Goal: Task Accomplishment & Management: Manage account settings

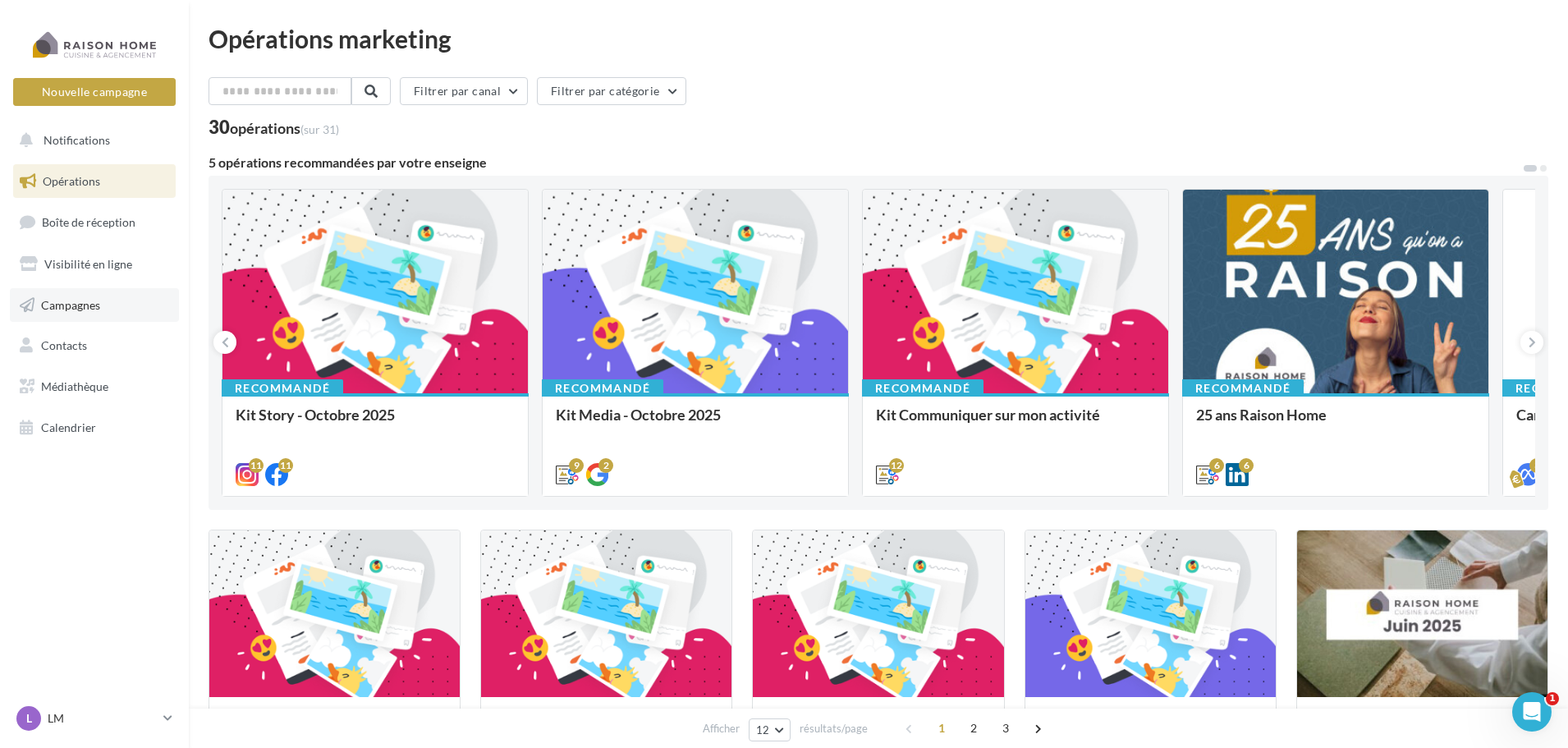
click at [90, 295] on link "Campagnes" at bounding box center [94, 306] width 169 height 34
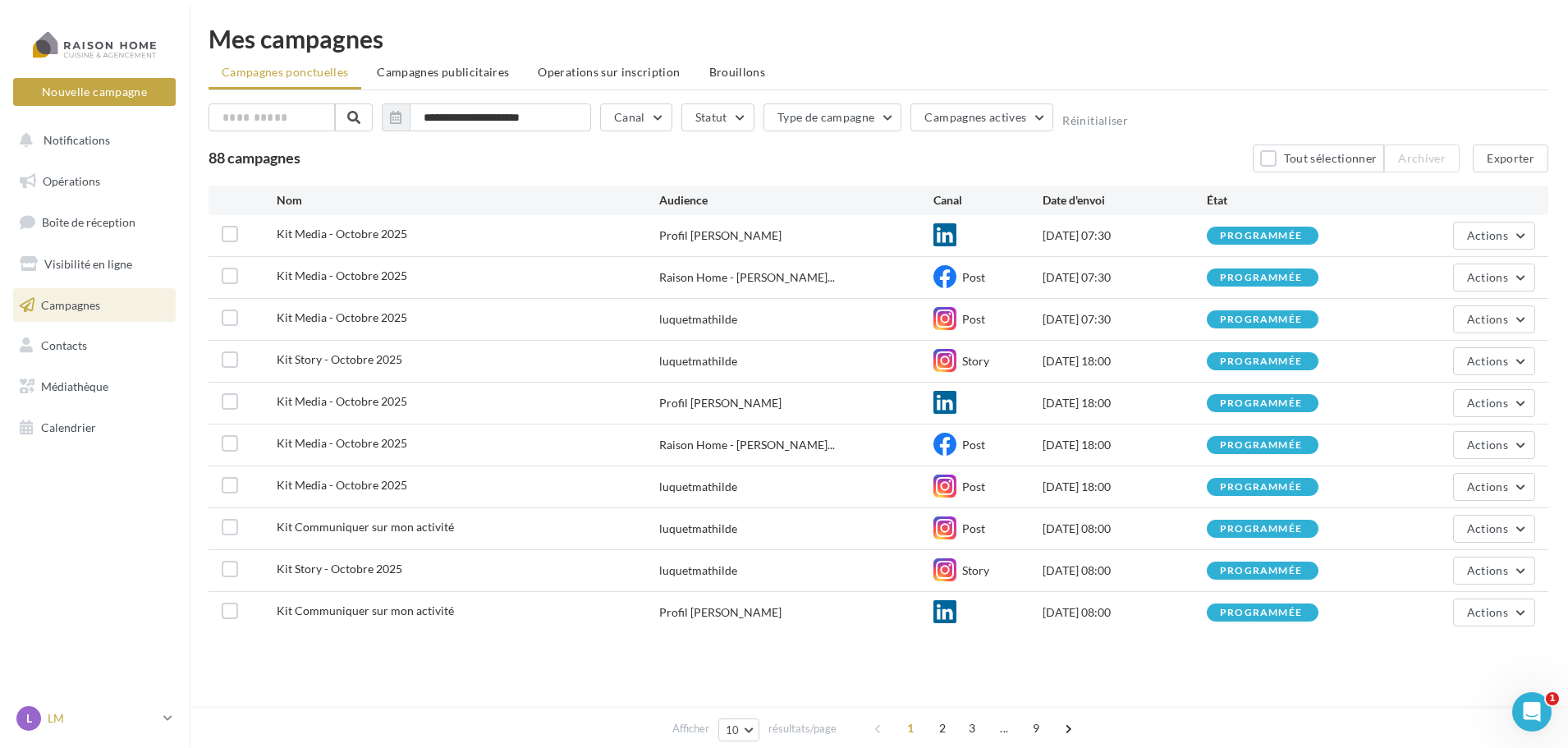
click at [71, 721] on p "LM" at bounding box center [102, 717] width 109 height 16
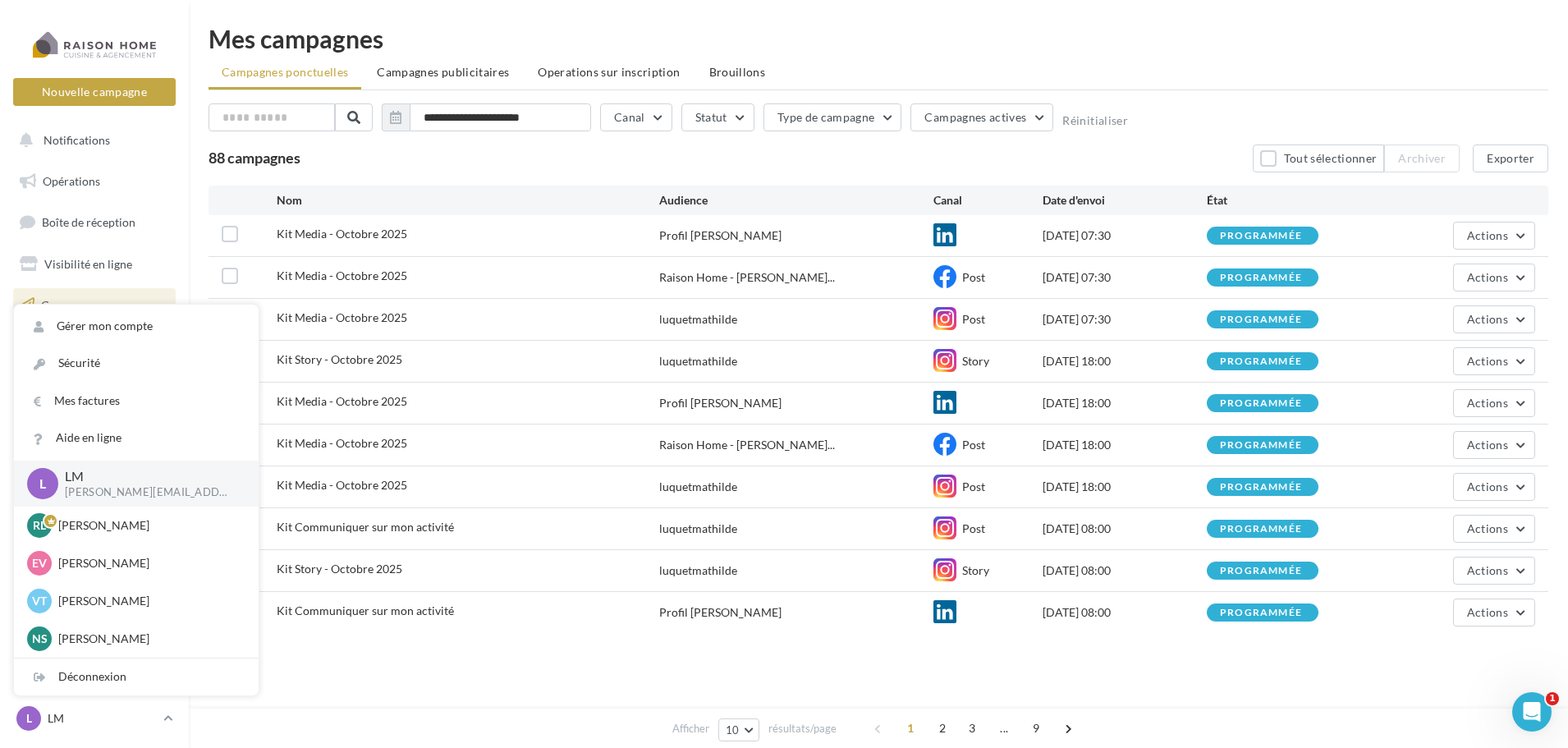
click at [527, 675] on div "Afficher 10 10 25 50 100 résultats/page 1 2 3 ... 9" at bounding box center [878, 658] width 1340 height 39
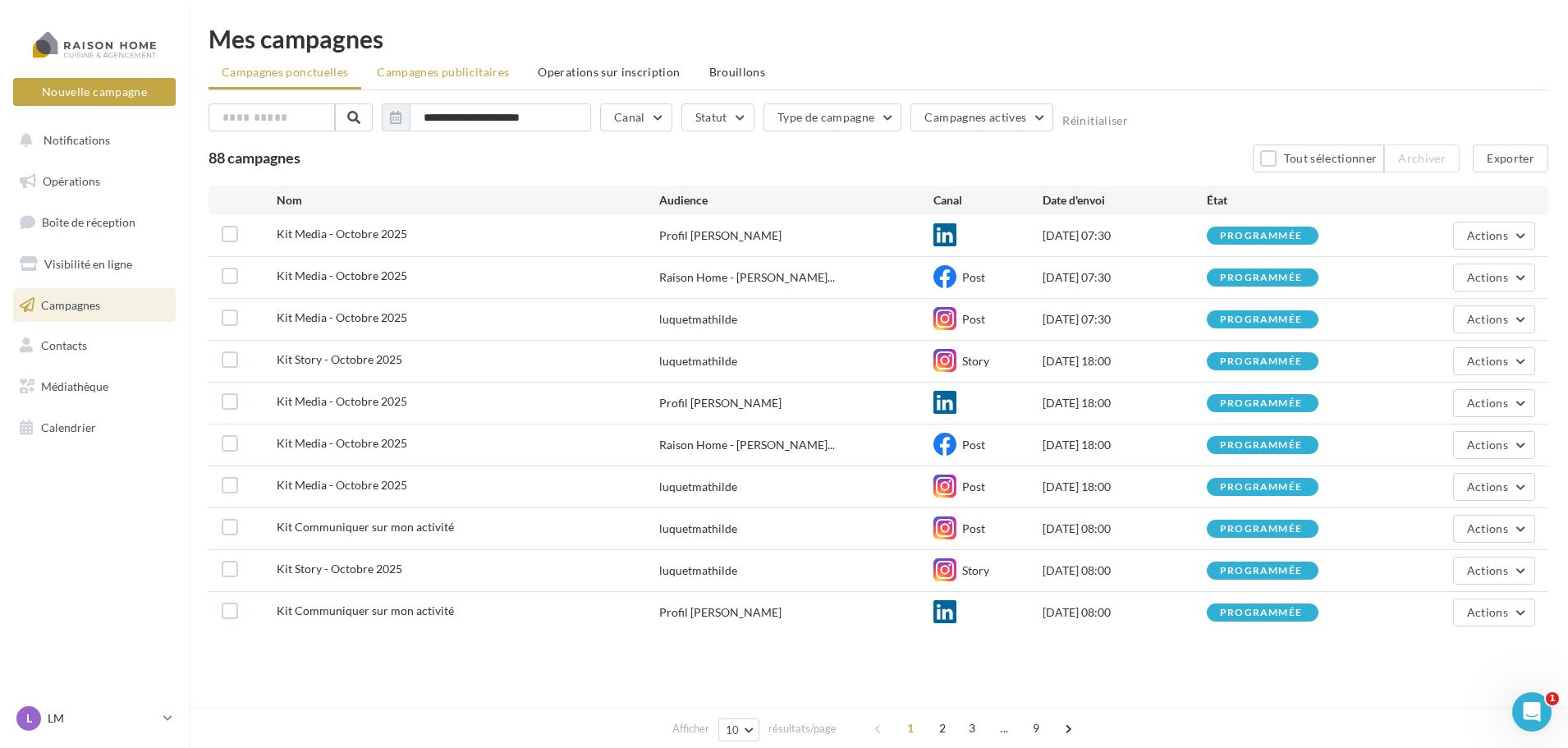
click at [470, 67] on span "Campagnes publicitaires" at bounding box center [442, 72] width 132 height 14
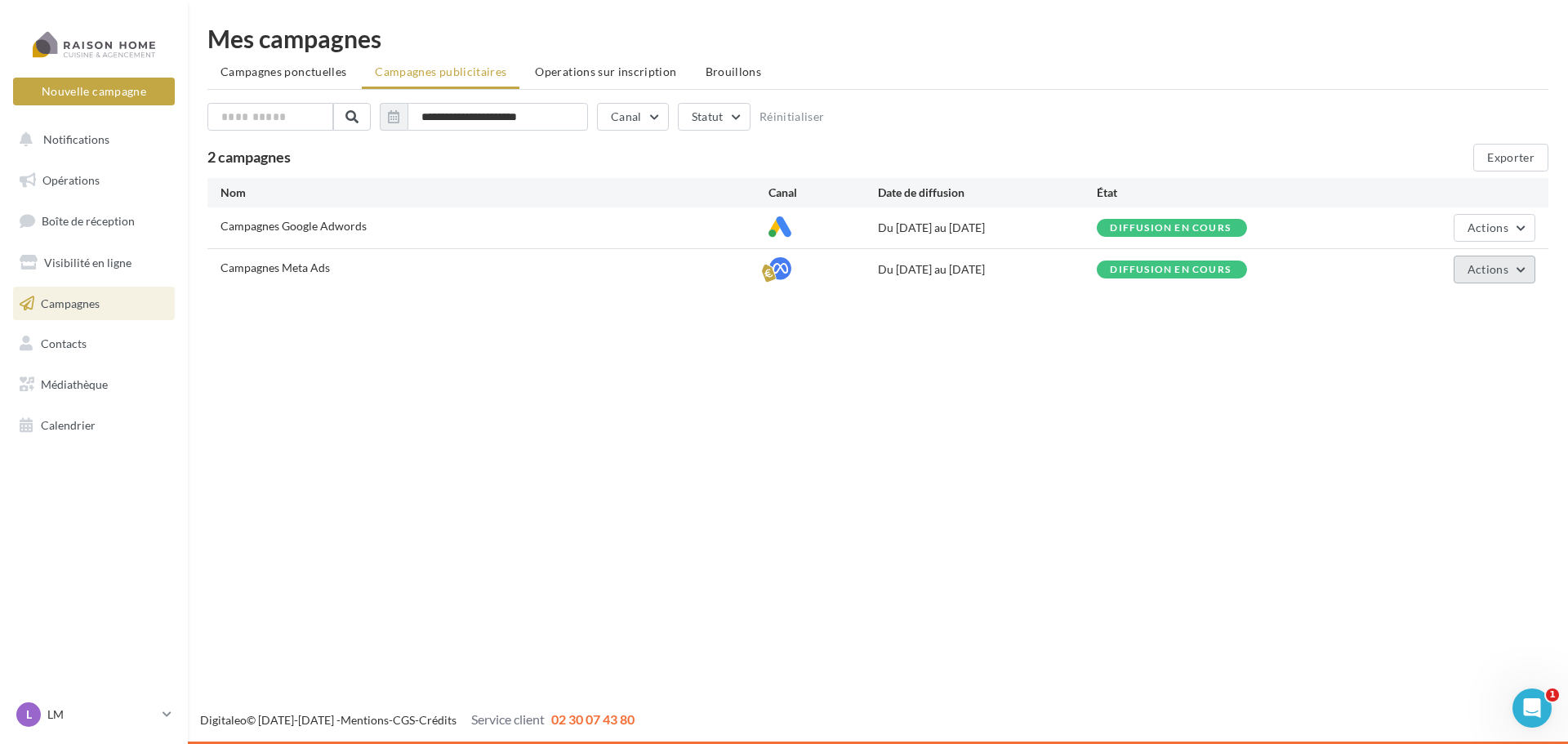
click at [1487, 269] on span "Actions" at bounding box center [1487, 269] width 41 height 14
click at [1429, 305] on button "Éditer" at bounding box center [1453, 308] width 163 height 43
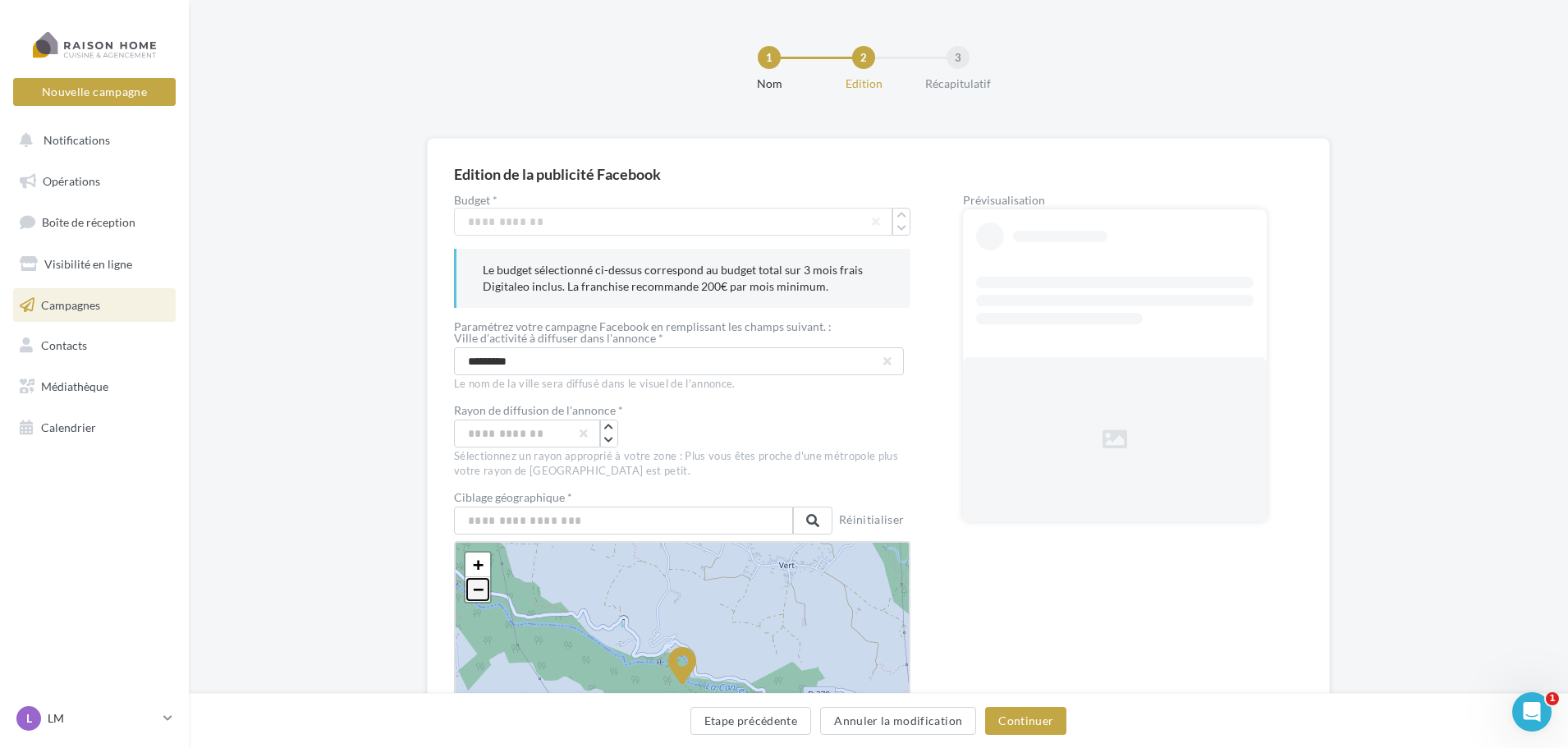
click at [481, 588] on span "−" at bounding box center [478, 588] width 11 height 20
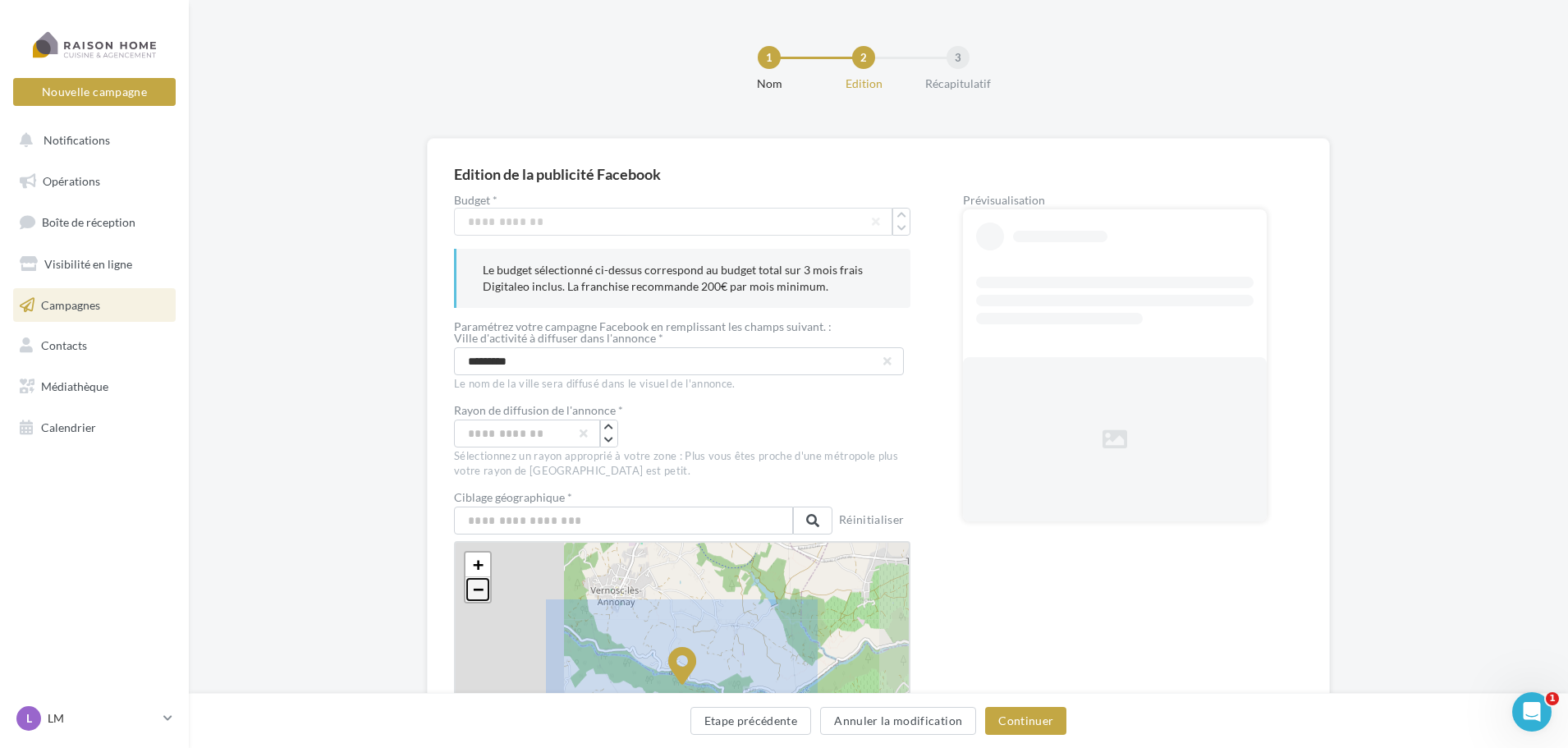
click at [481, 588] on span "−" at bounding box center [478, 588] width 11 height 20
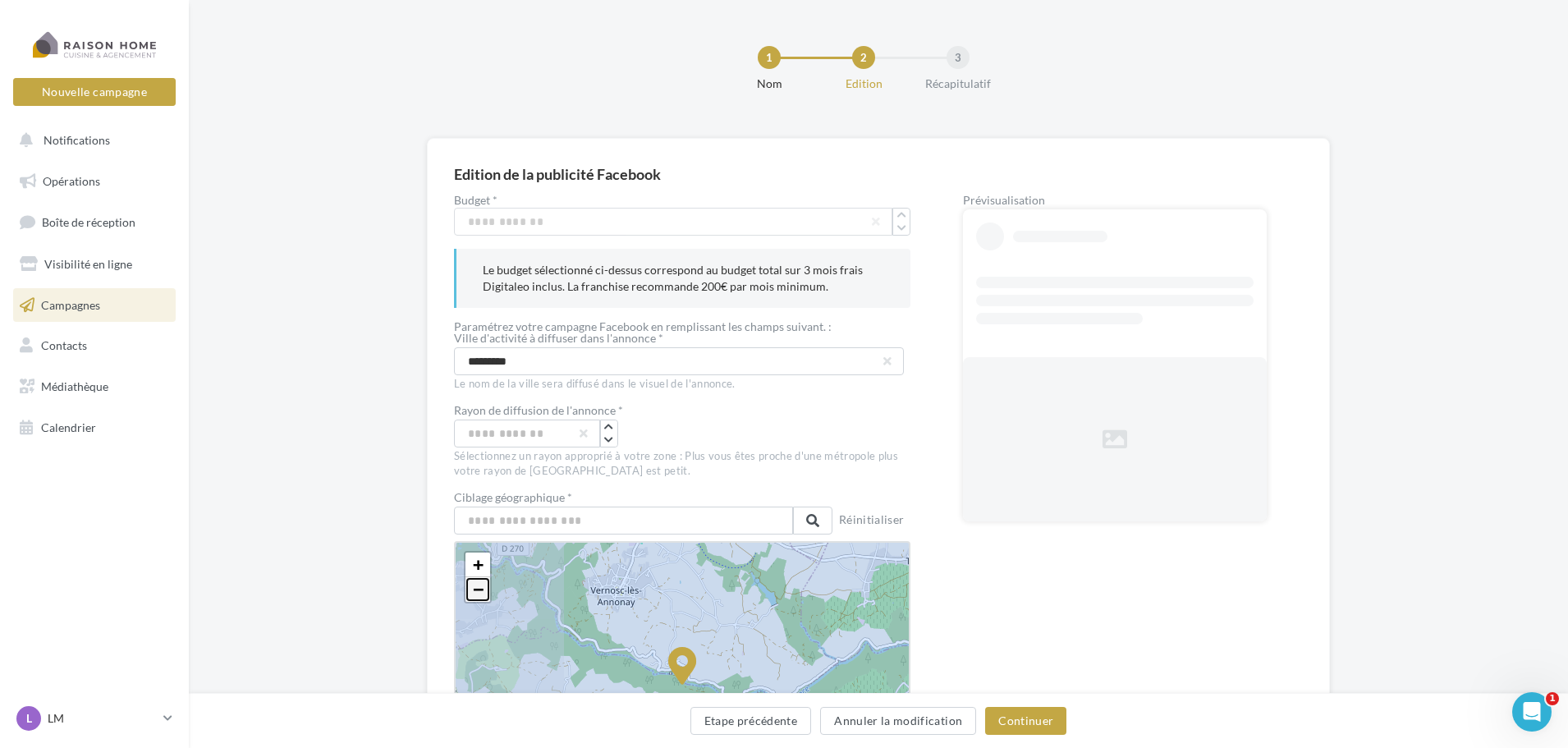
click at [481, 588] on span "−" at bounding box center [478, 588] width 11 height 20
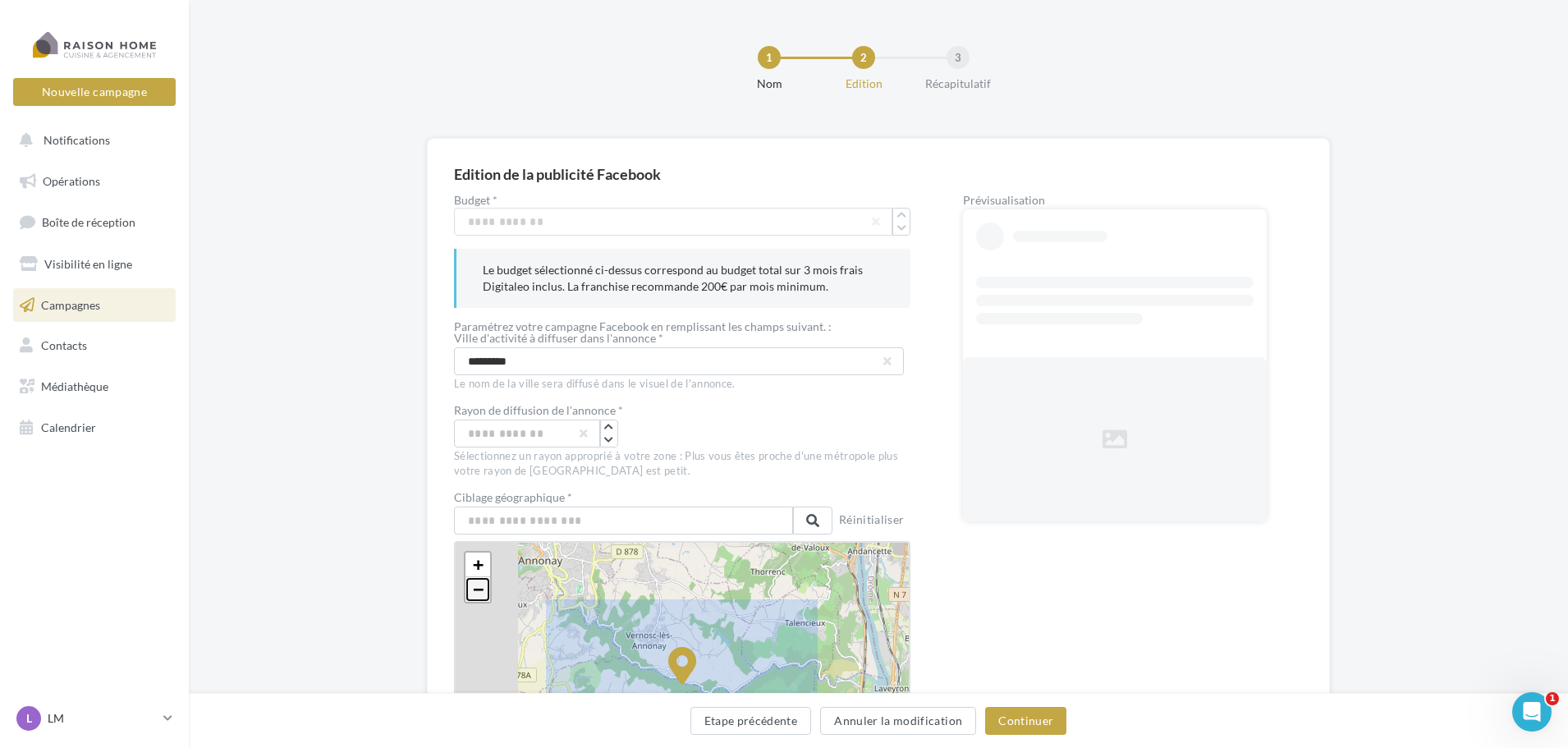
click at [481, 588] on span "−" at bounding box center [478, 588] width 11 height 20
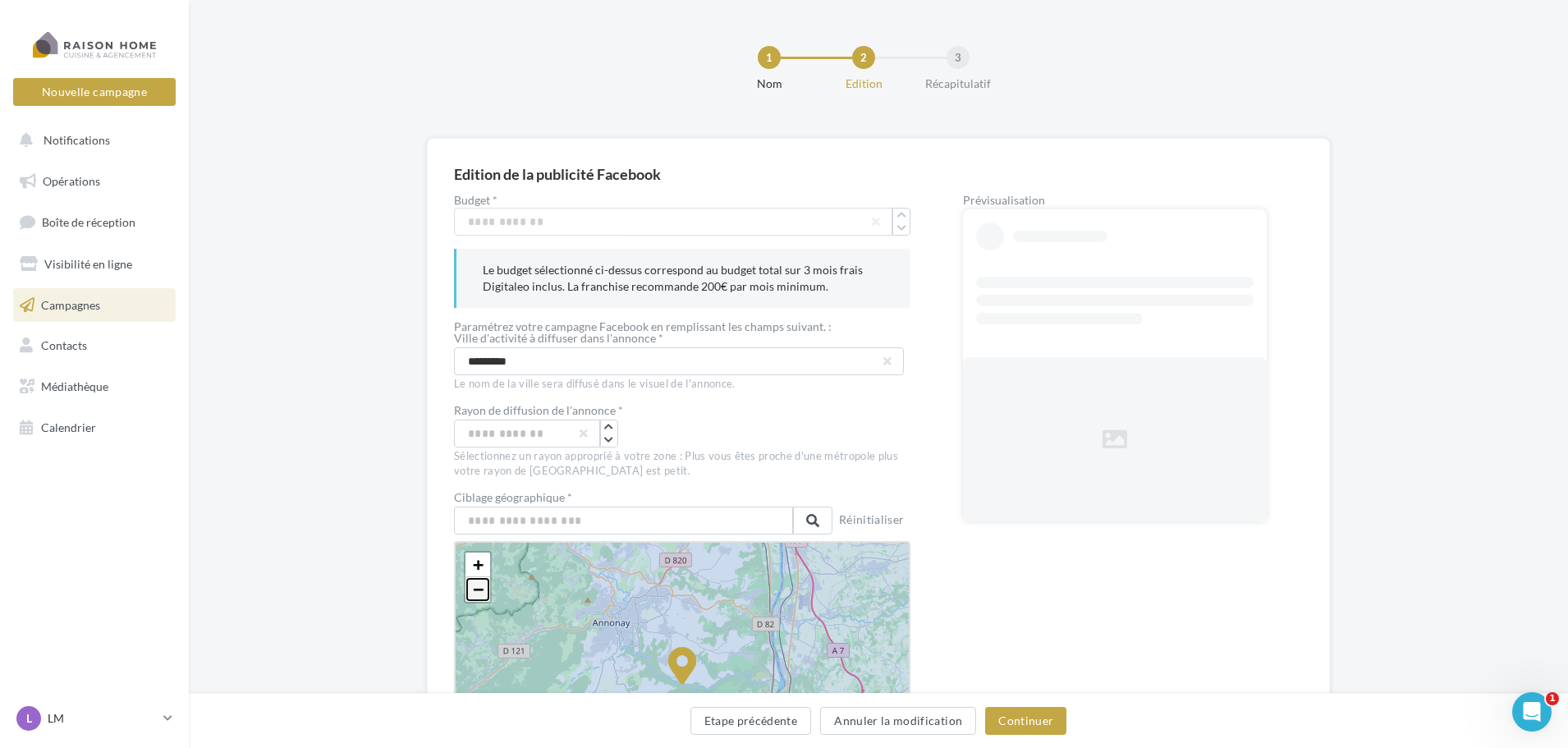
click at [481, 588] on span "−" at bounding box center [478, 588] width 11 height 20
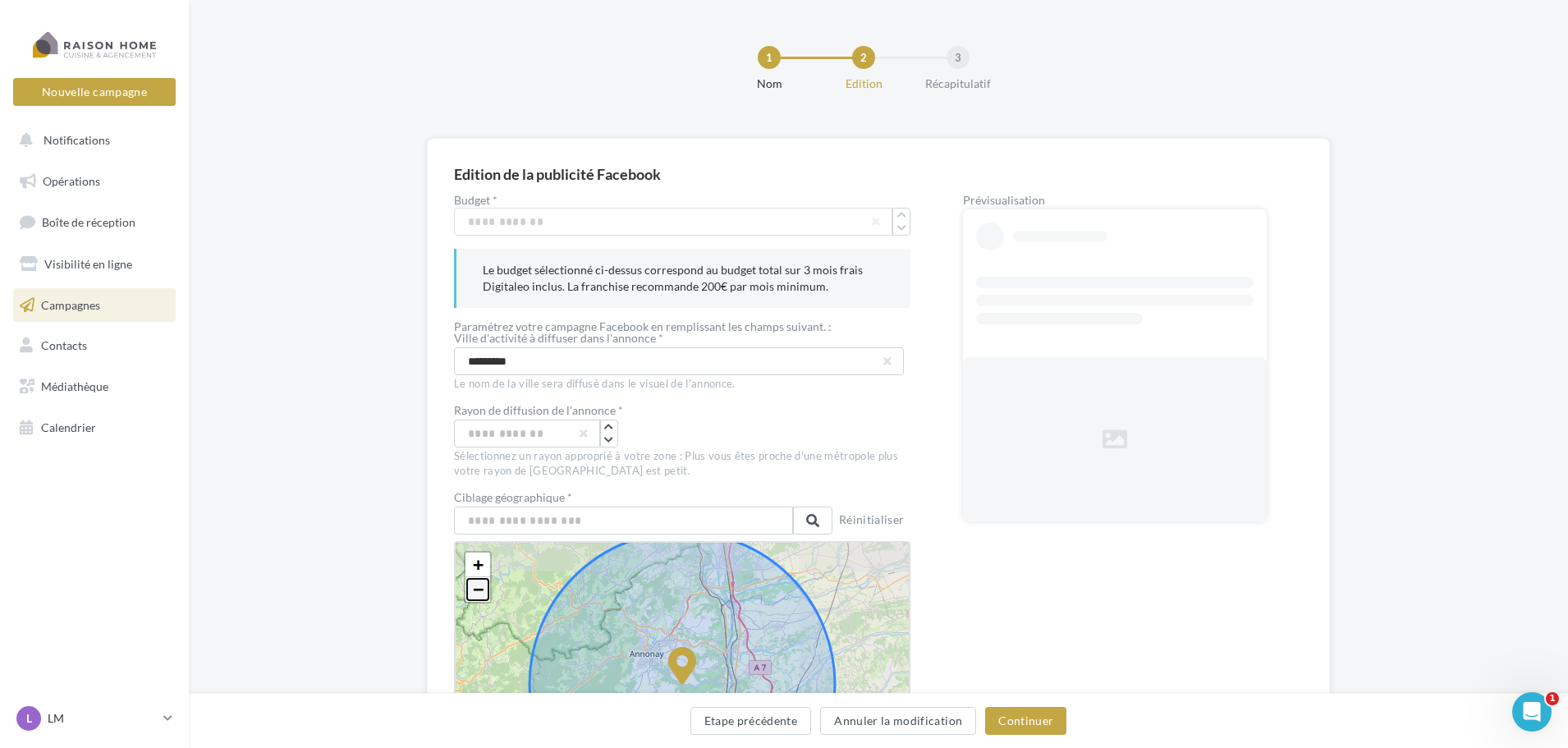
click at [481, 588] on span "−" at bounding box center [478, 588] width 11 height 20
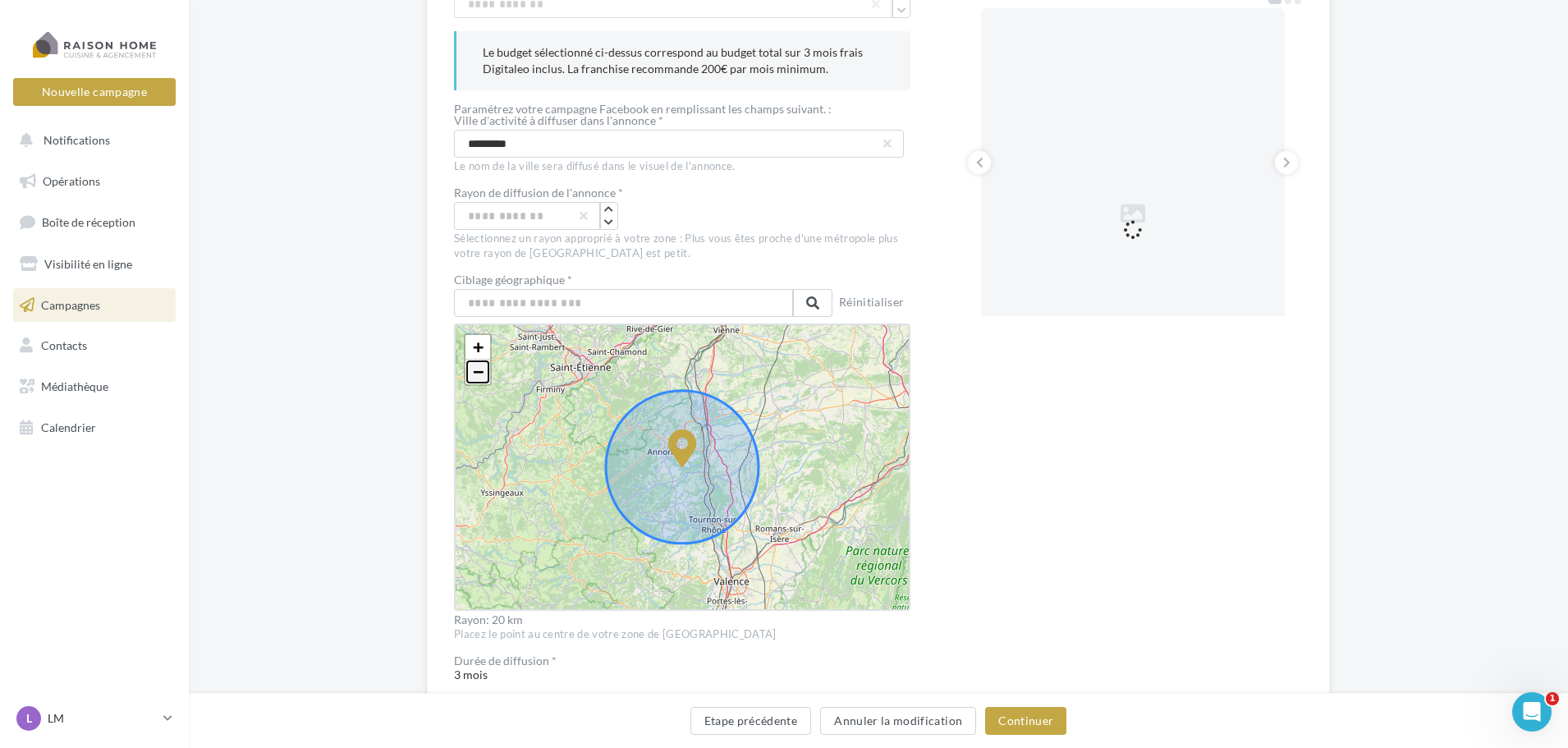
scroll to position [246, 0]
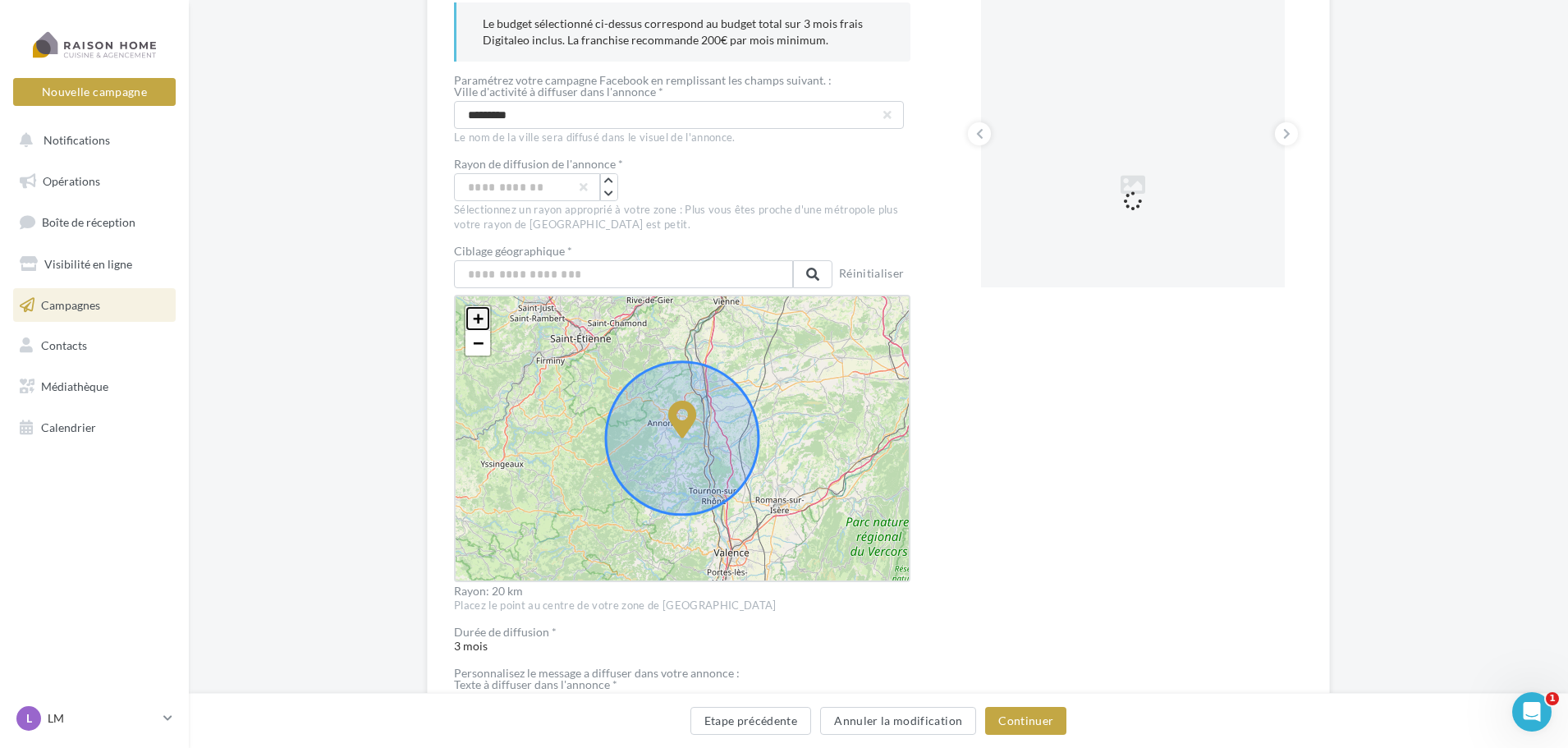
click at [474, 315] on span "+" at bounding box center [478, 317] width 11 height 20
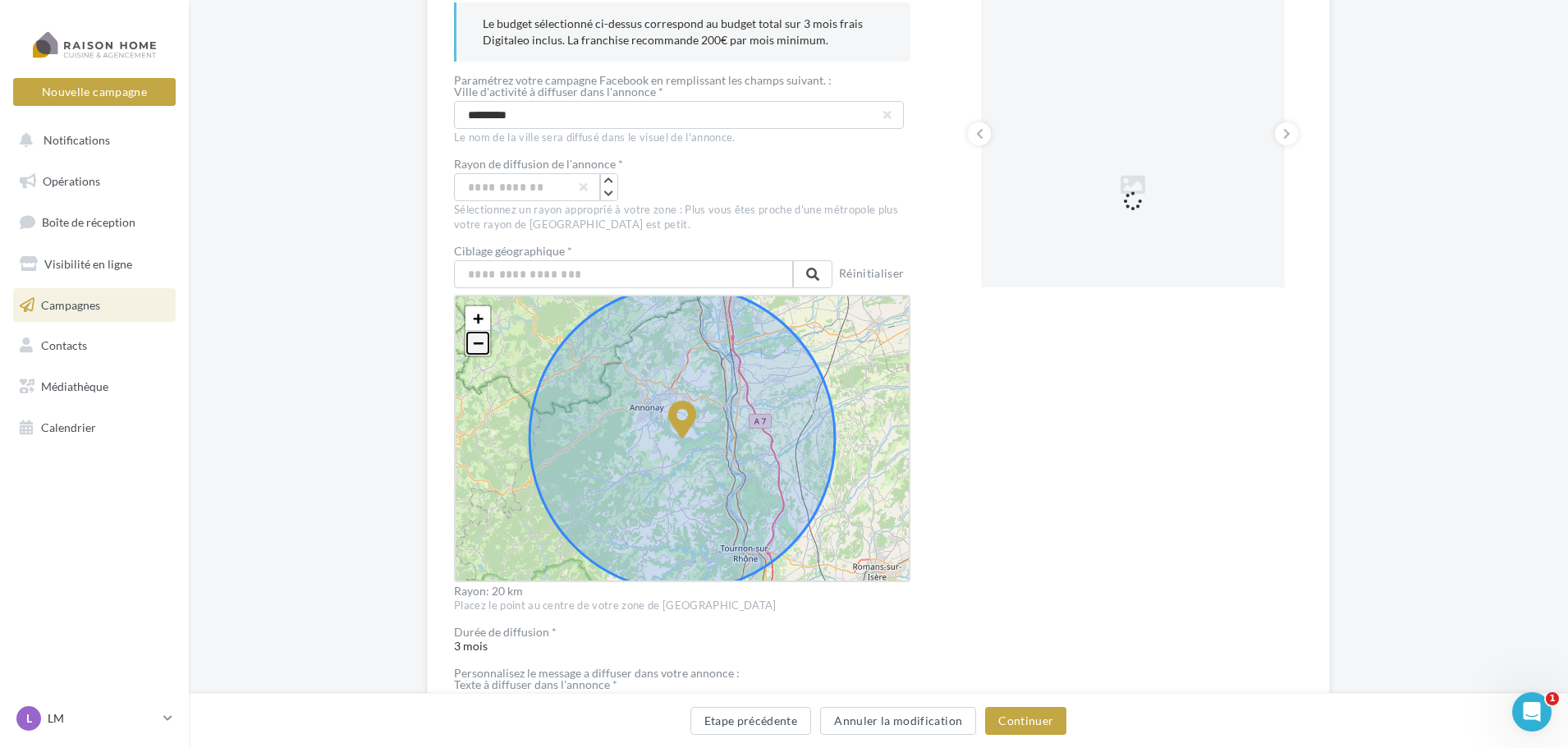
click at [479, 352] on span "−" at bounding box center [478, 342] width 11 height 20
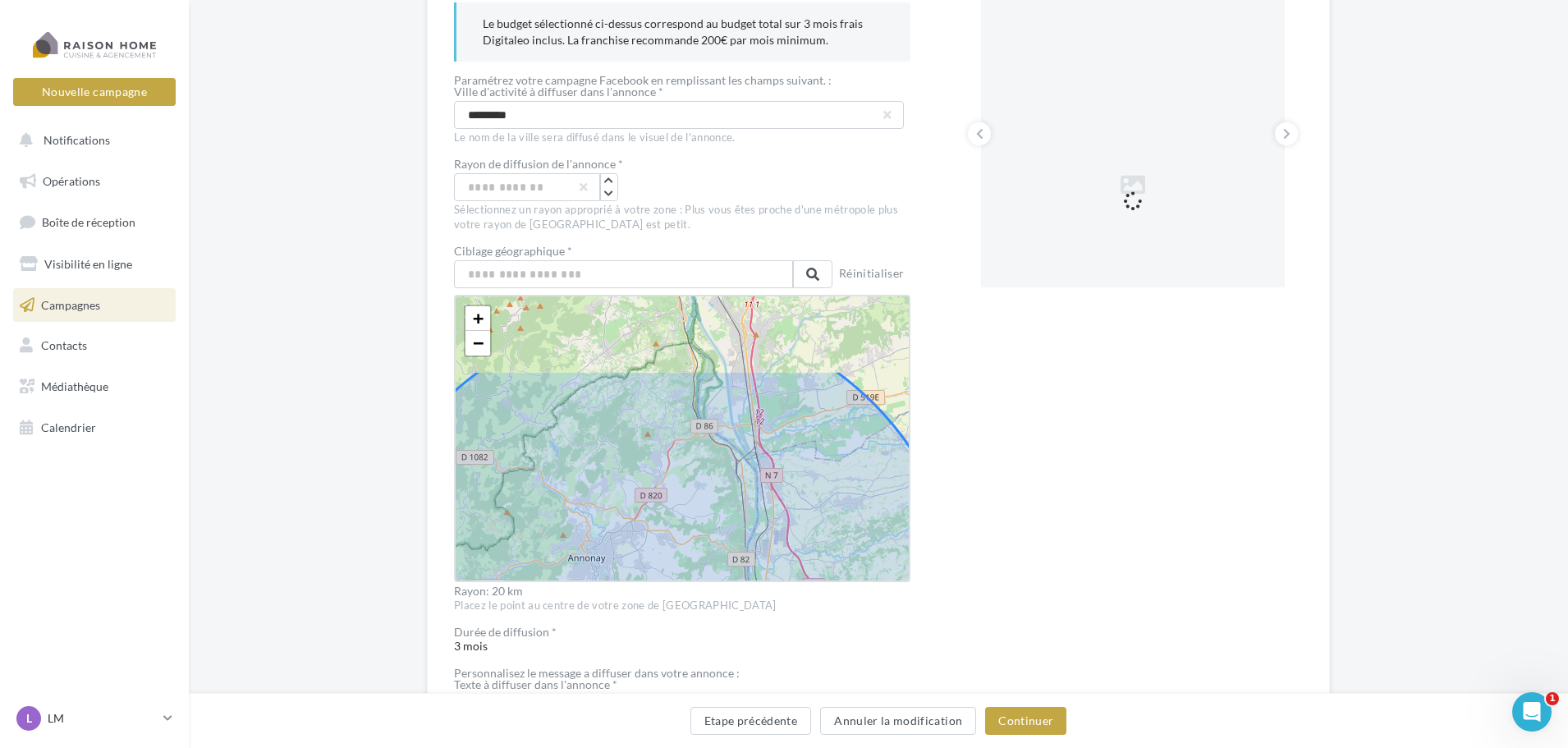
drag, startPoint x: 708, startPoint y: 358, endPoint x: 705, endPoint y: 438, distance: 80.1
click at [705, 438] on icon at bounding box center [657, 618] width 611 height 610
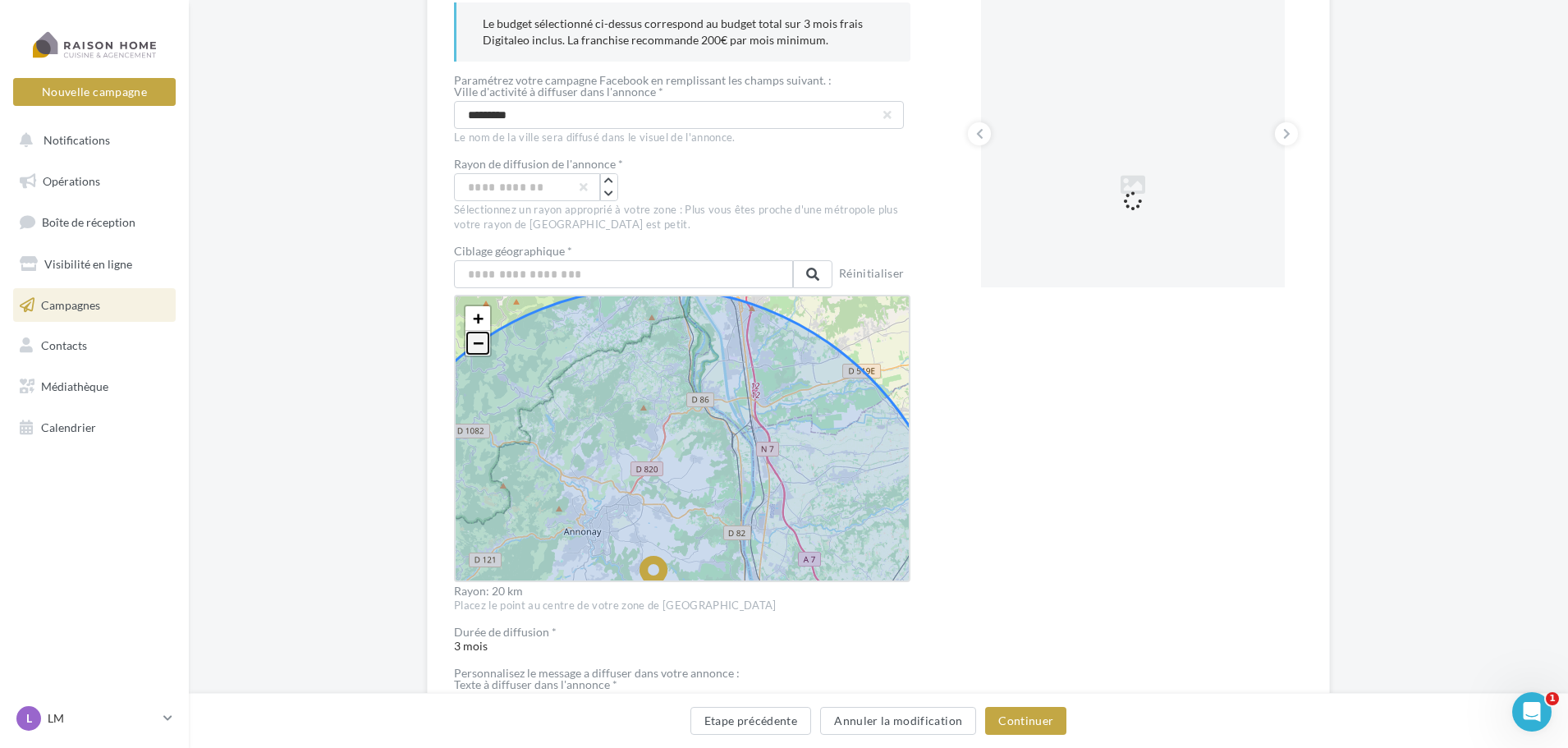
click at [479, 341] on span "−" at bounding box center [478, 342] width 11 height 20
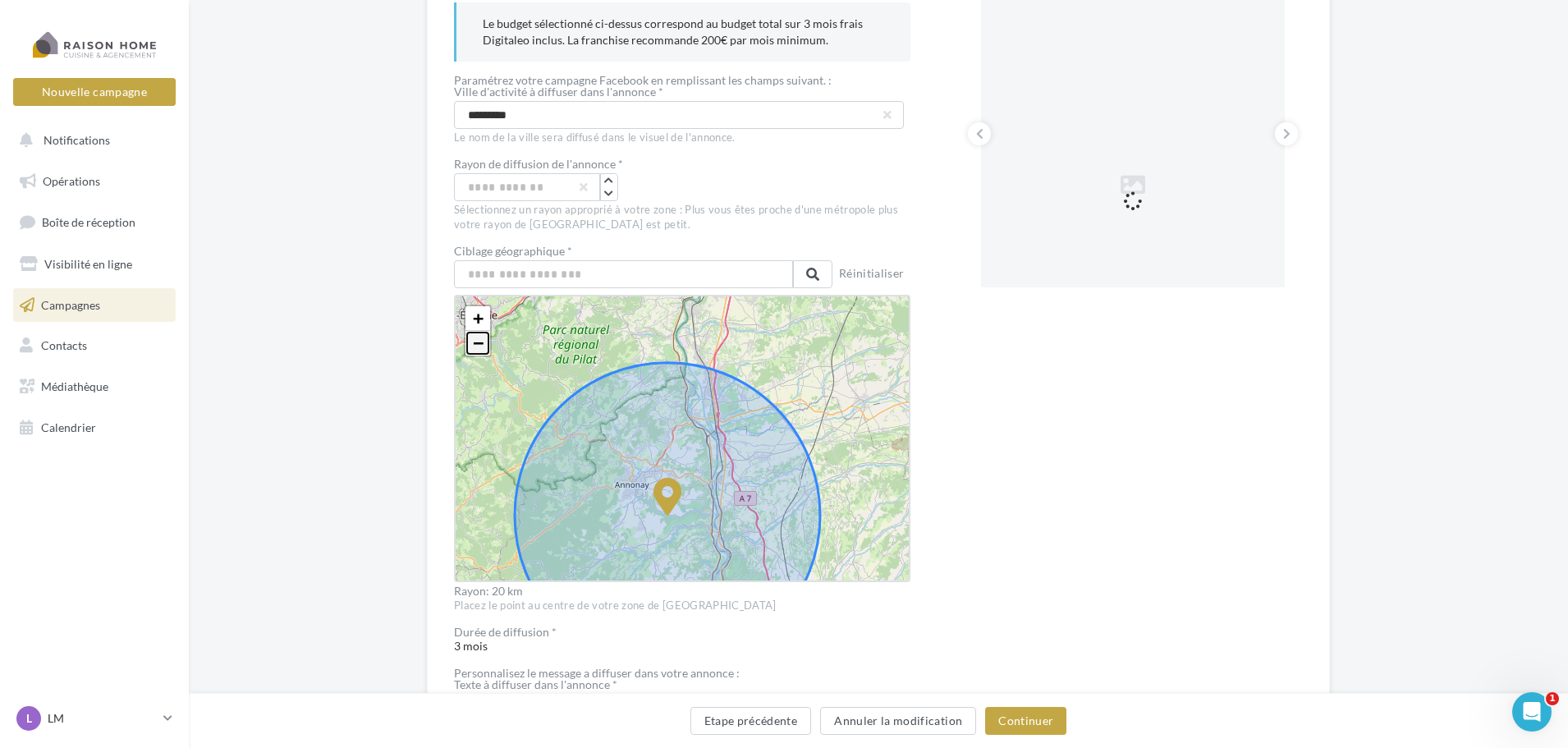
click at [479, 341] on span "−" at bounding box center [478, 342] width 11 height 20
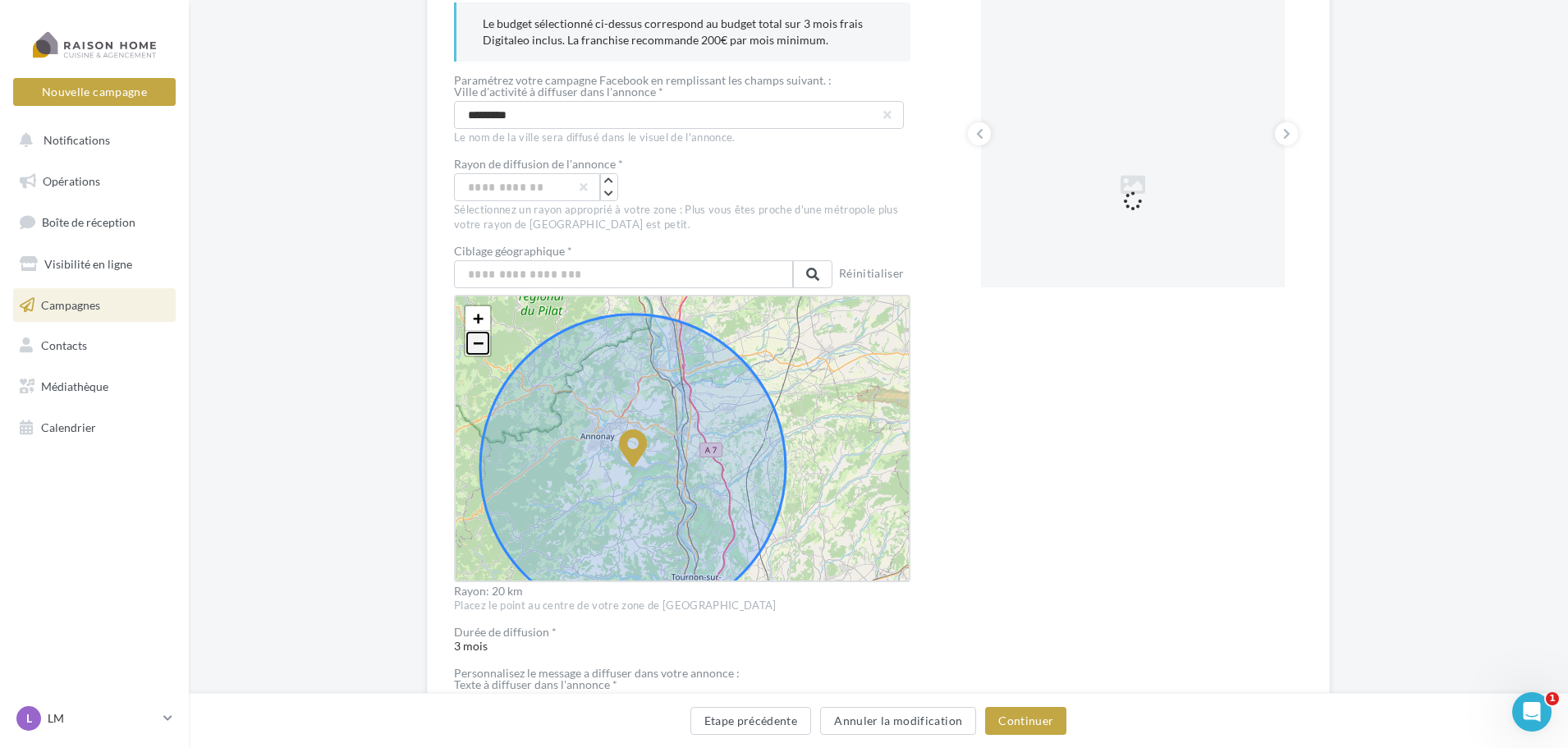
click at [475, 343] on span "−" at bounding box center [478, 342] width 11 height 20
click at [608, 192] on icon "button" at bounding box center [608, 194] width 9 height 10
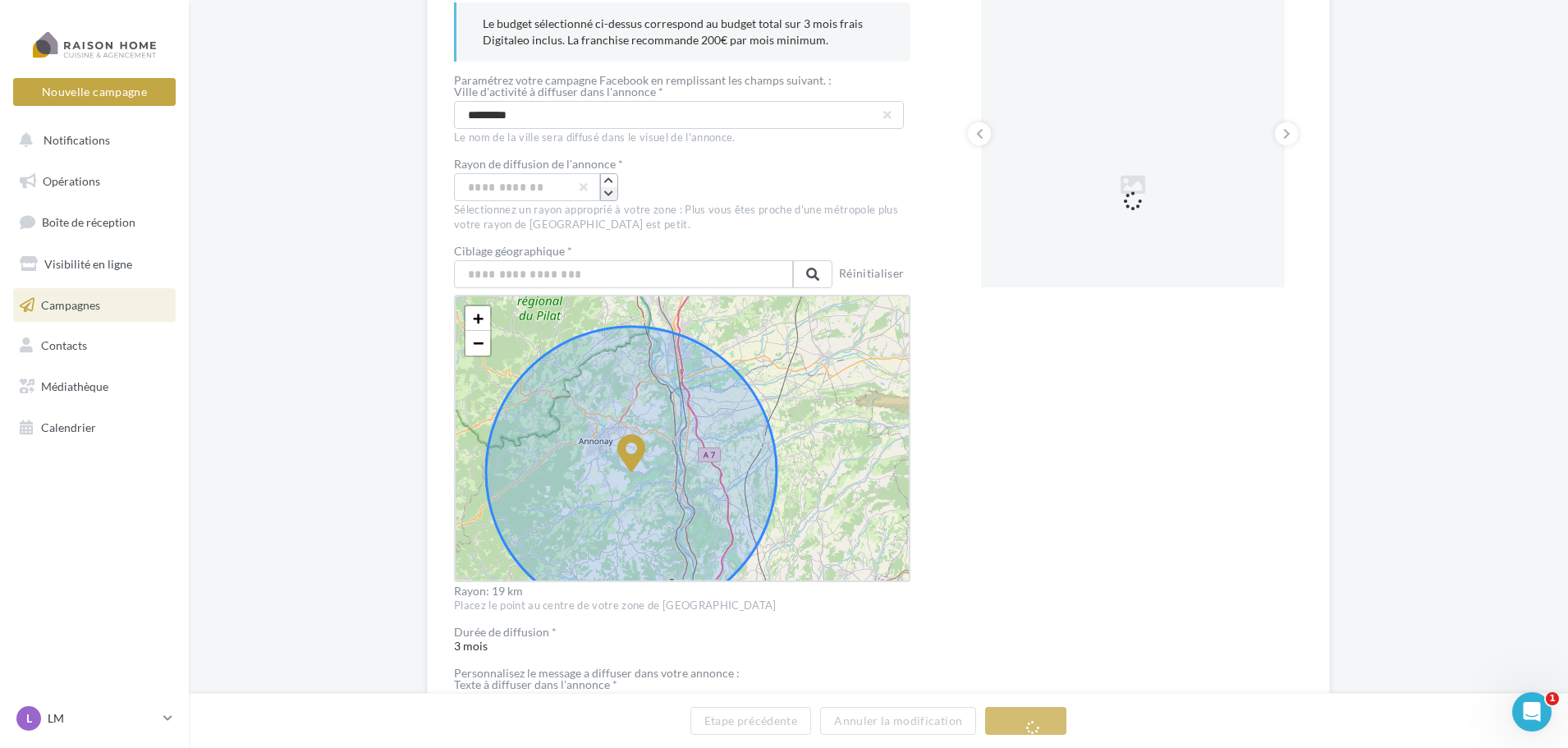
click at [609, 195] on icon "button" at bounding box center [608, 194] width 9 height 10
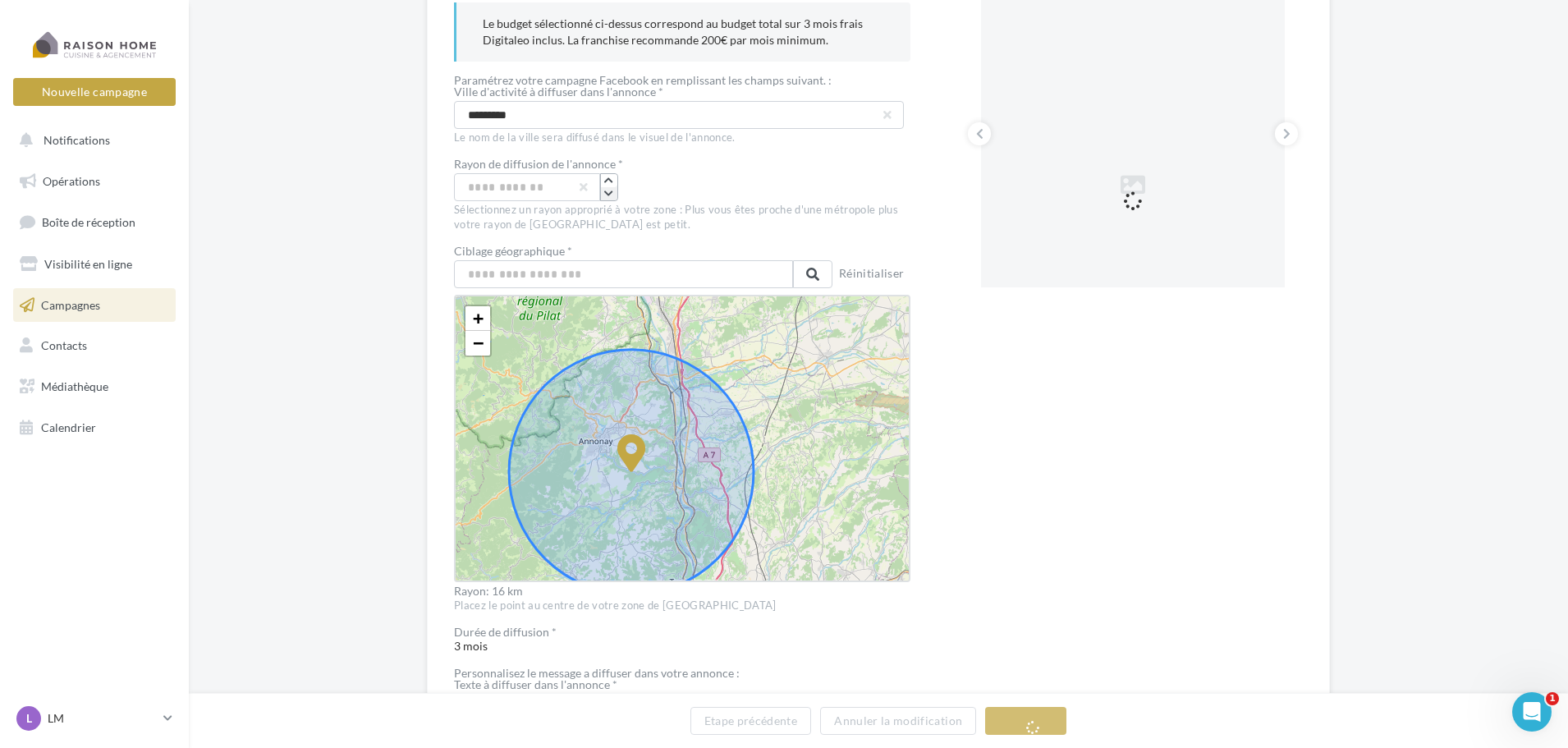
click at [609, 195] on icon "button" at bounding box center [608, 194] width 9 height 10
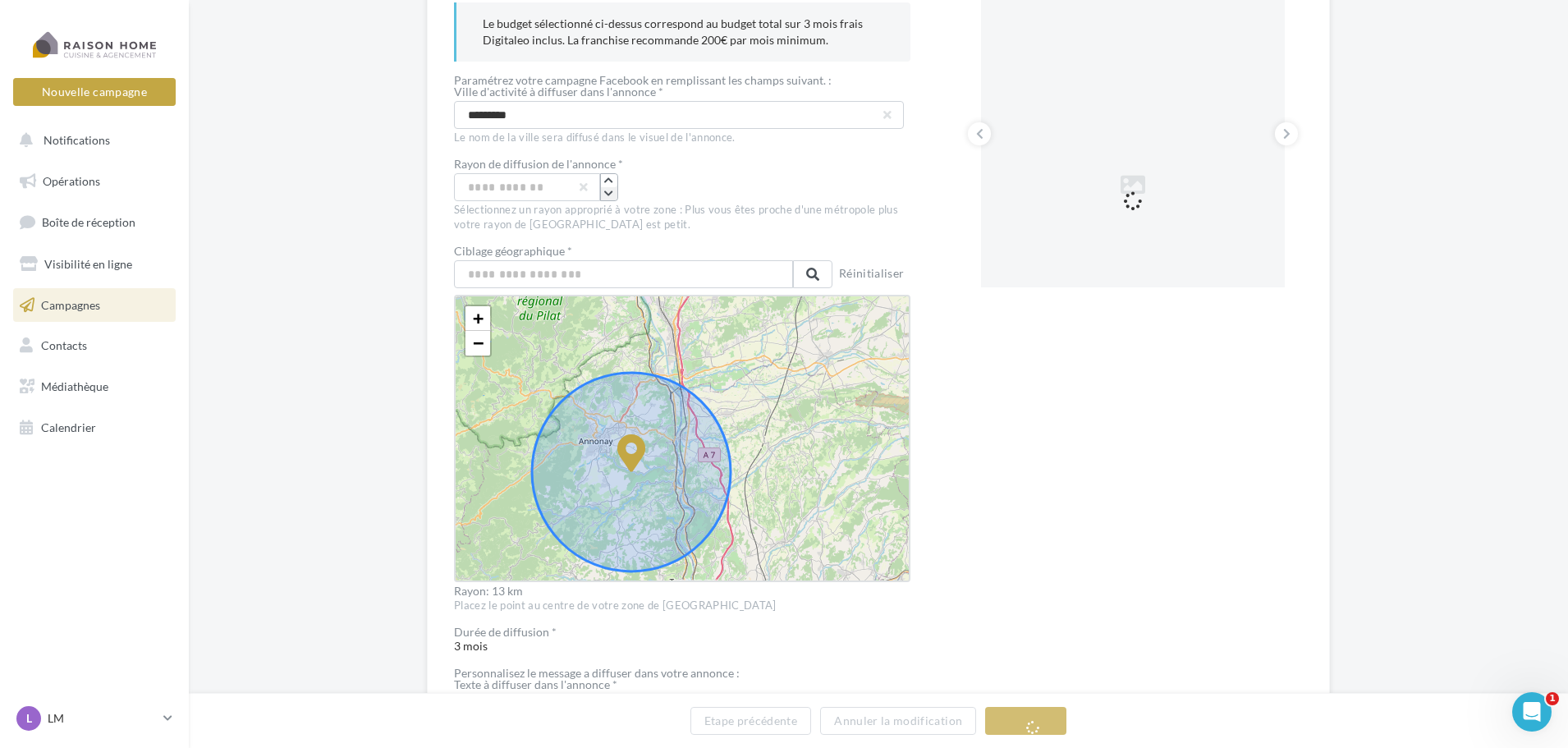
click at [609, 195] on icon "button" at bounding box center [608, 194] width 9 height 10
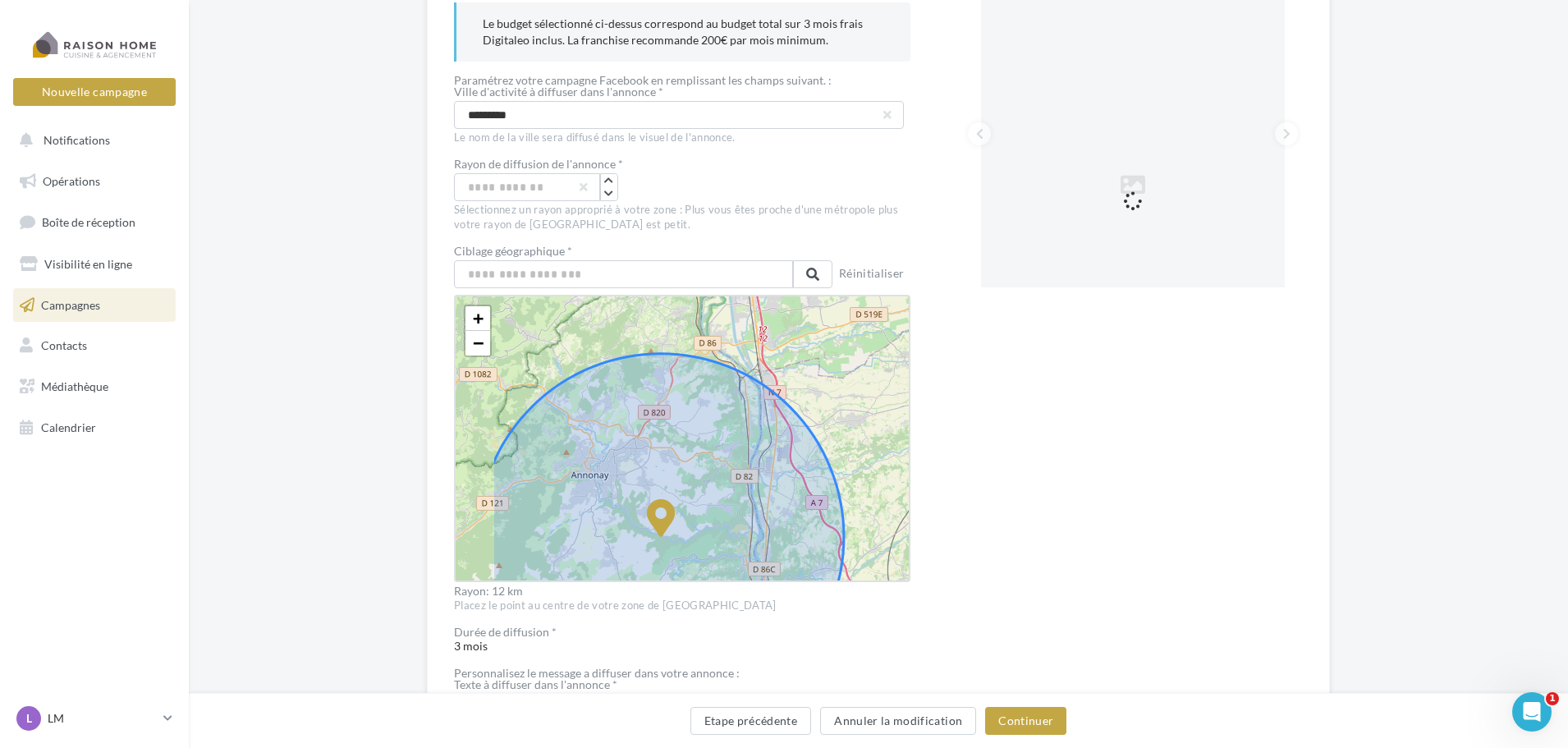
drag, startPoint x: 724, startPoint y: 358, endPoint x: 807, endPoint y: 403, distance: 94.4
click at [807, 403] on div "+ − Leaflet" at bounding box center [682, 438] width 457 height 288
drag, startPoint x: 664, startPoint y: 516, endPoint x: 685, endPoint y: 415, distance: 103.2
click at [685, 417] on icon at bounding box center [679, 436] width 29 height 38
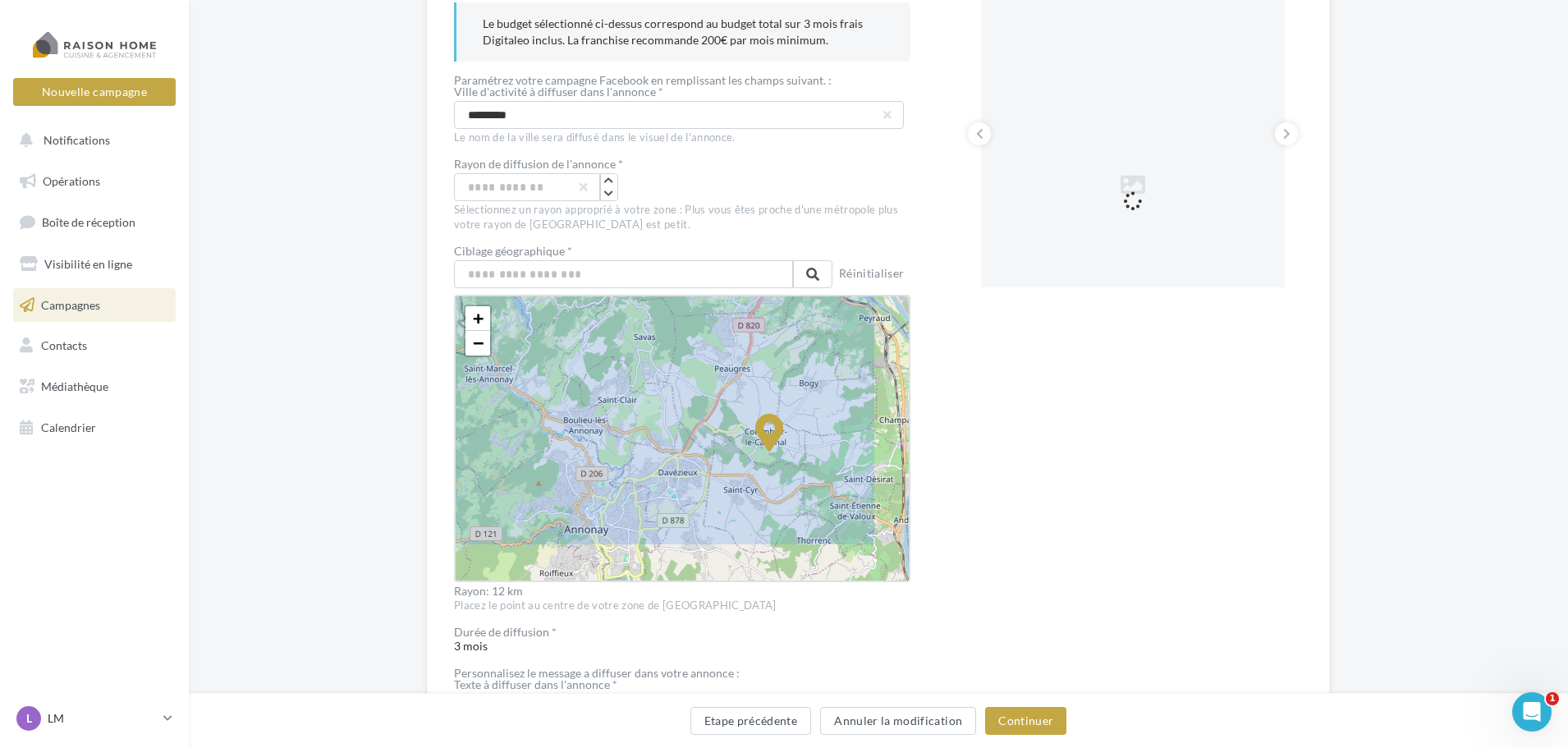
drag, startPoint x: 640, startPoint y: 359, endPoint x: 561, endPoint y: 294, distance: 102.3
click at [561, 294] on div "+ − Leaflet" at bounding box center [682, 438] width 457 height 288
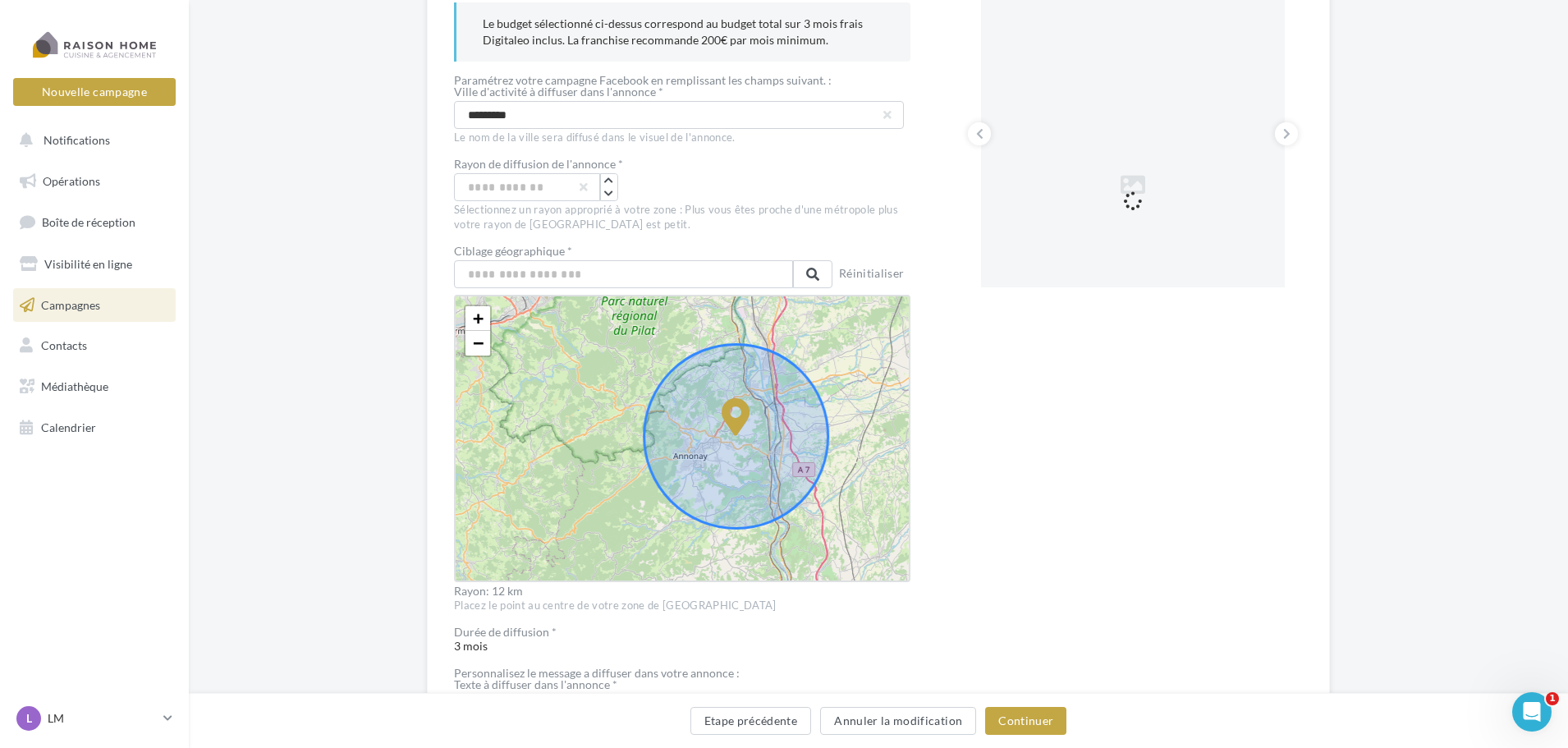
drag, startPoint x: 841, startPoint y: 405, endPoint x: 772, endPoint y: 428, distance: 72.7
click at [772, 428] on icon at bounding box center [736, 436] width 183 height 183
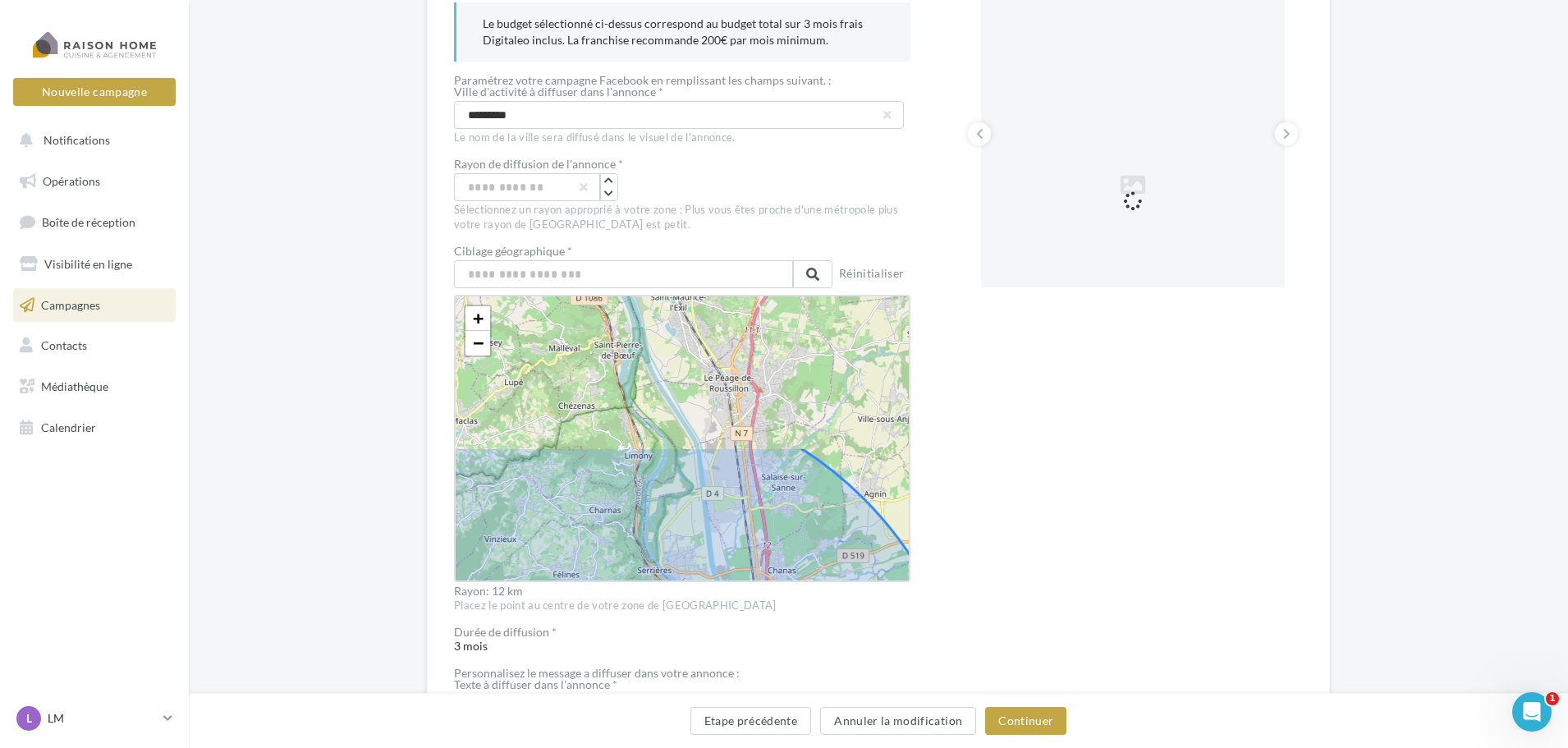
drag, startPoint x: 772, startPoint y: 370, endPoint x: 748, endPoint y: 546, distance: 177.6
click at [748, 546] on icon at bounding box center [604, 759] width 734 height 734
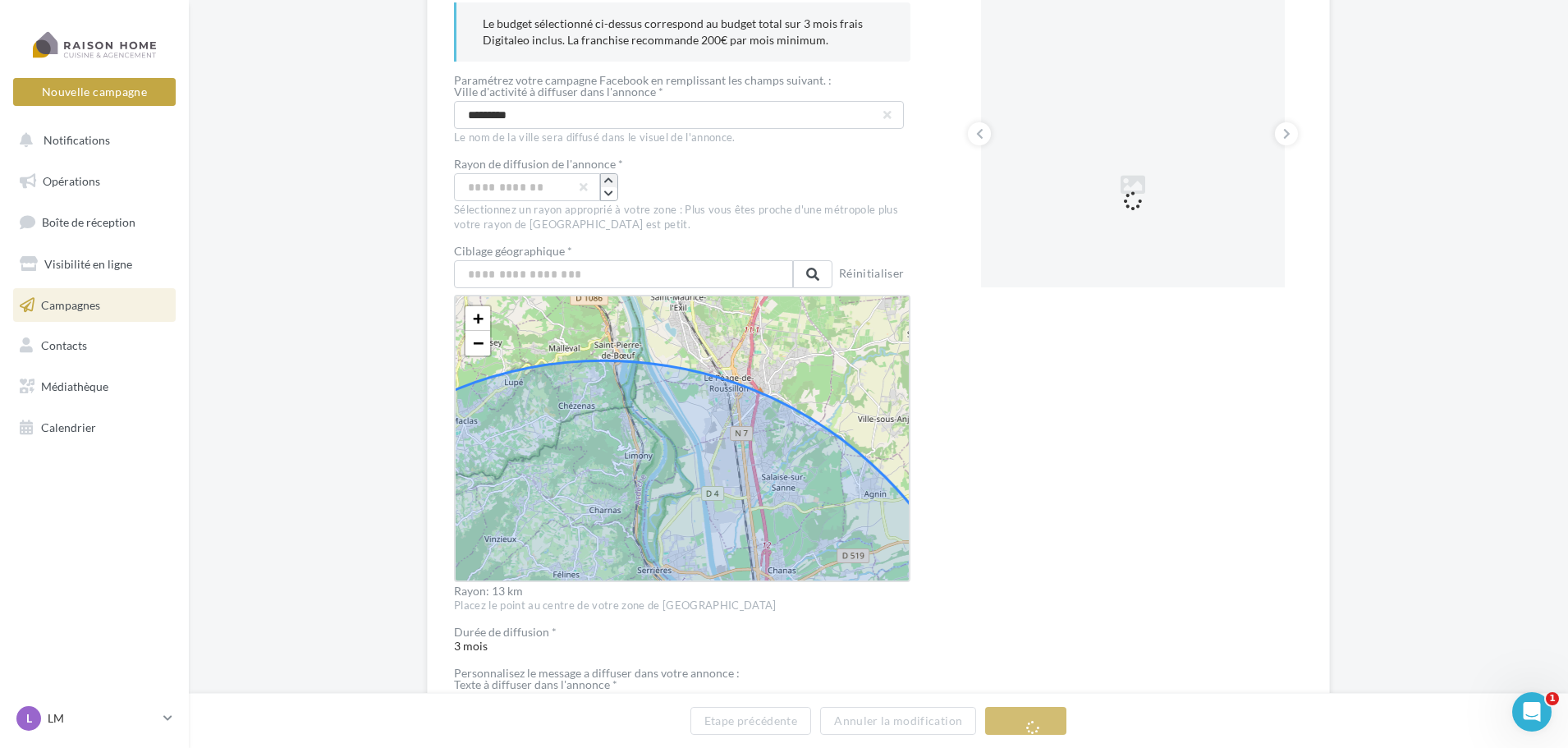
click at [609, 182] on icon "button" at bounding box center [608, 181] width 9 height 10
click at [487, 350] on link "−" at bounding box center [478, 343] width 25 height 25
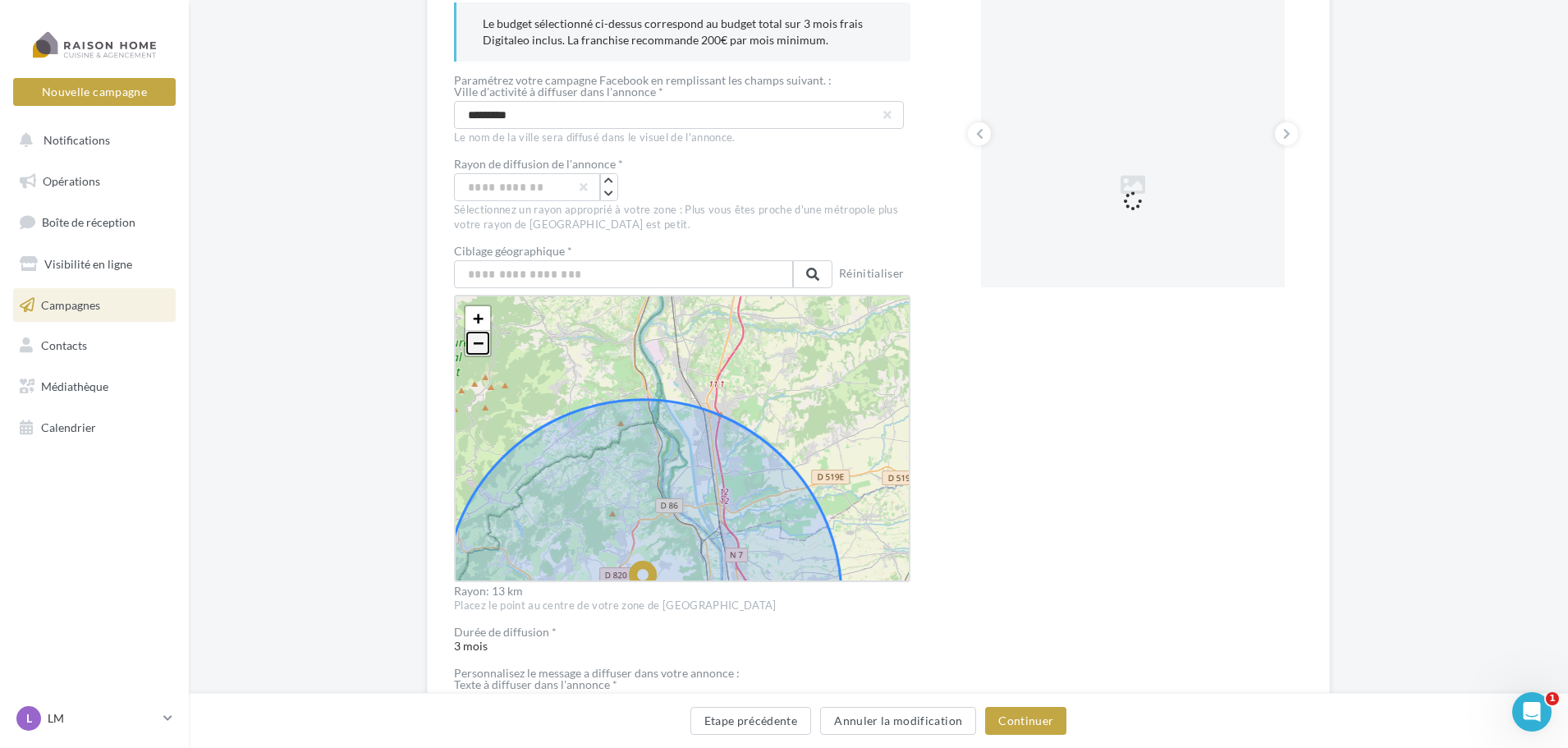
click at [483, 352] on span "−" at bounding box center [478, 342] width 11 height 20
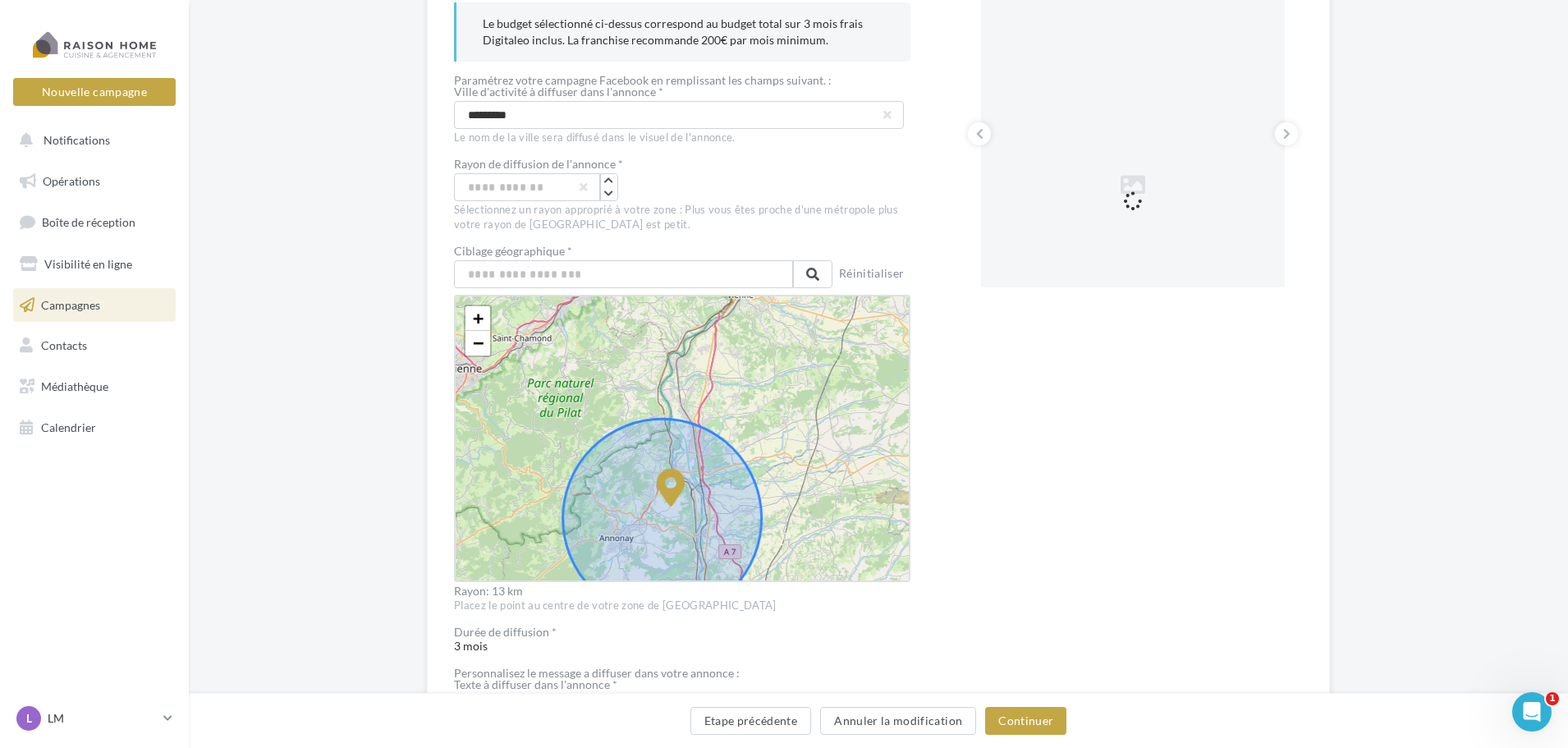
drag, startPoint x: 662, startPoint y: 499, endPoint x: 676, endPoint y: 482, distance: 22.0
click at [676, 482] on icon at bounding box center [671, 488] width 29 height 38
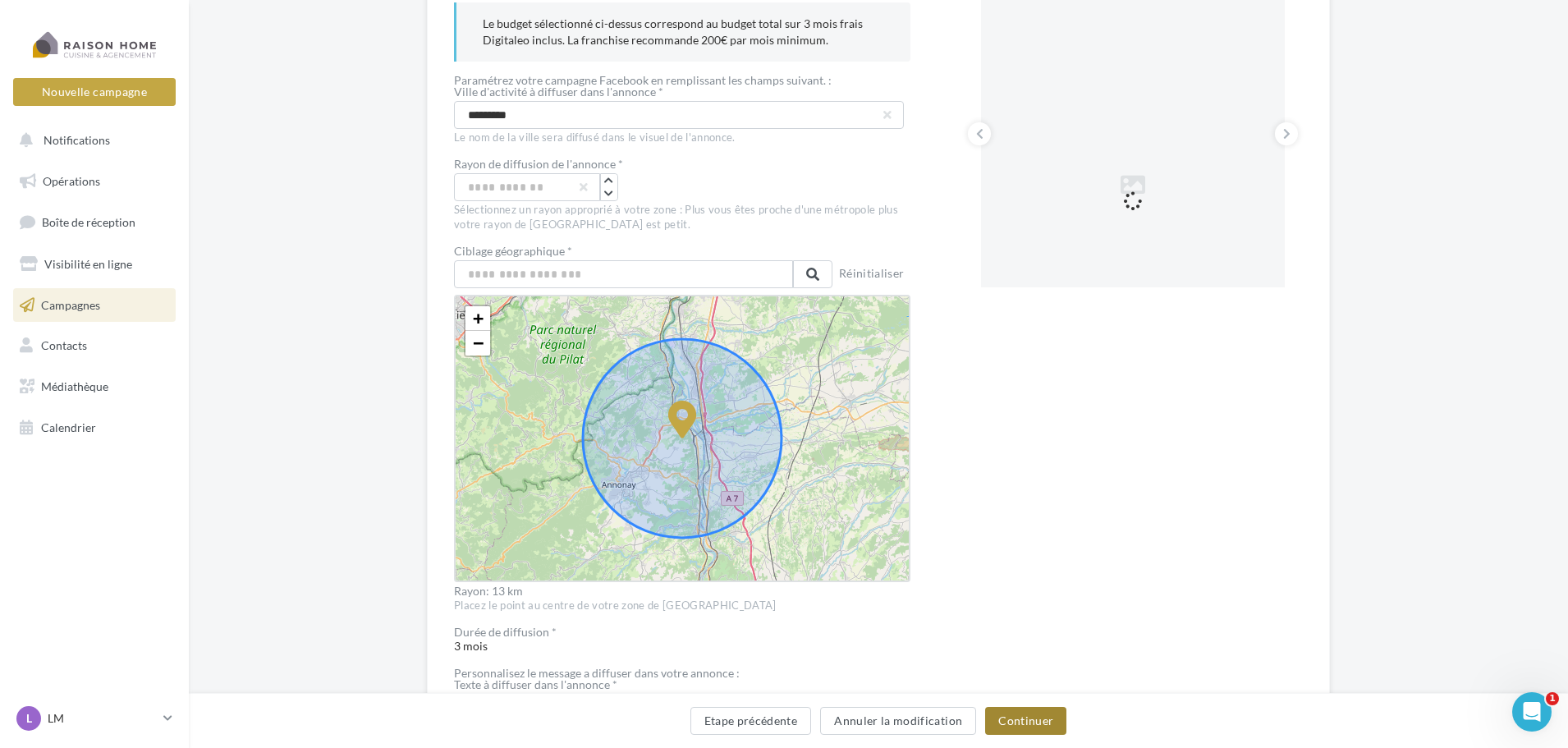
click at [1035, 718] on button "Continuer" at bounding box center [1025, 720] width 81 height 28
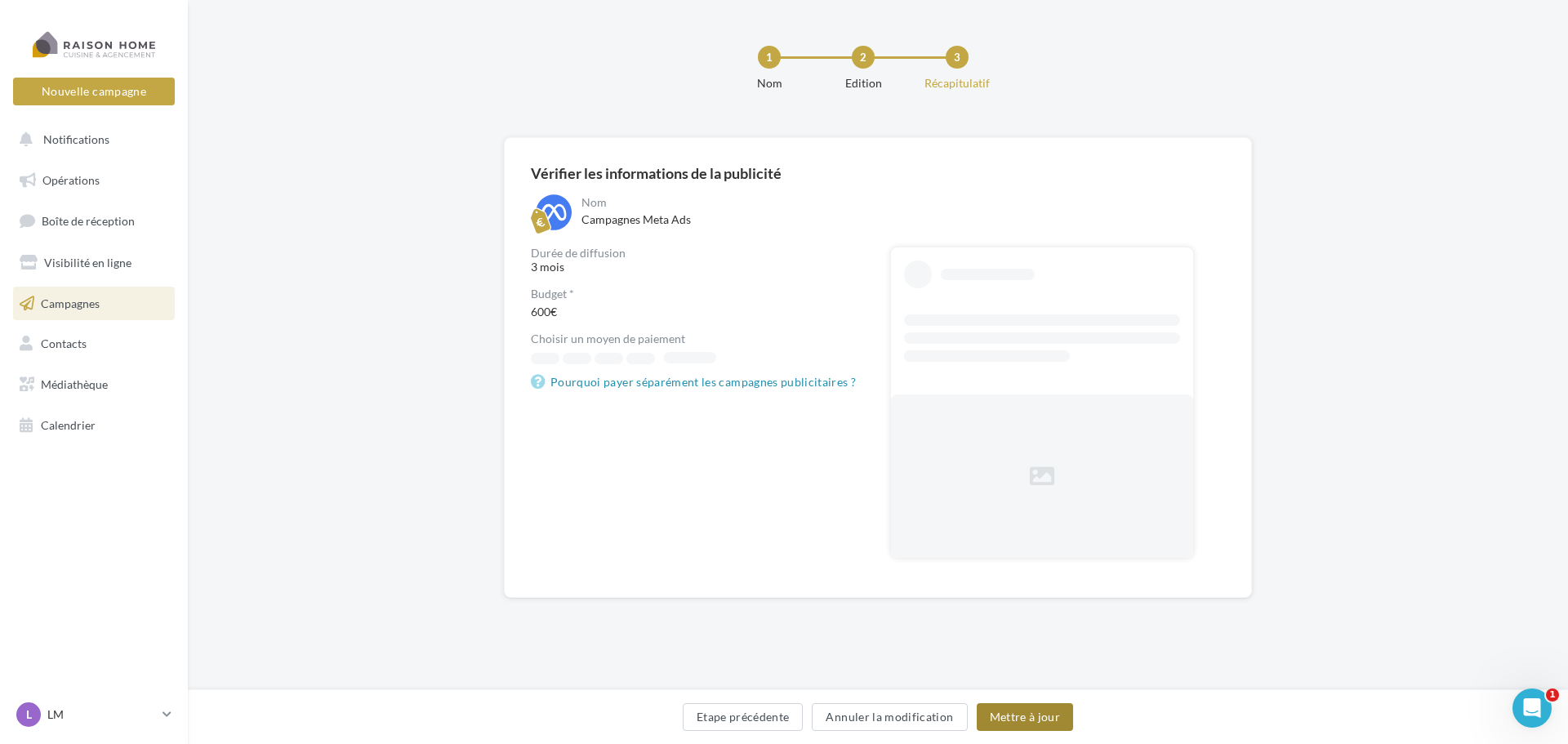
click at [1036, 708] on button "Mettre à jour" at bounding box center [1025, 716] width 97 height 28
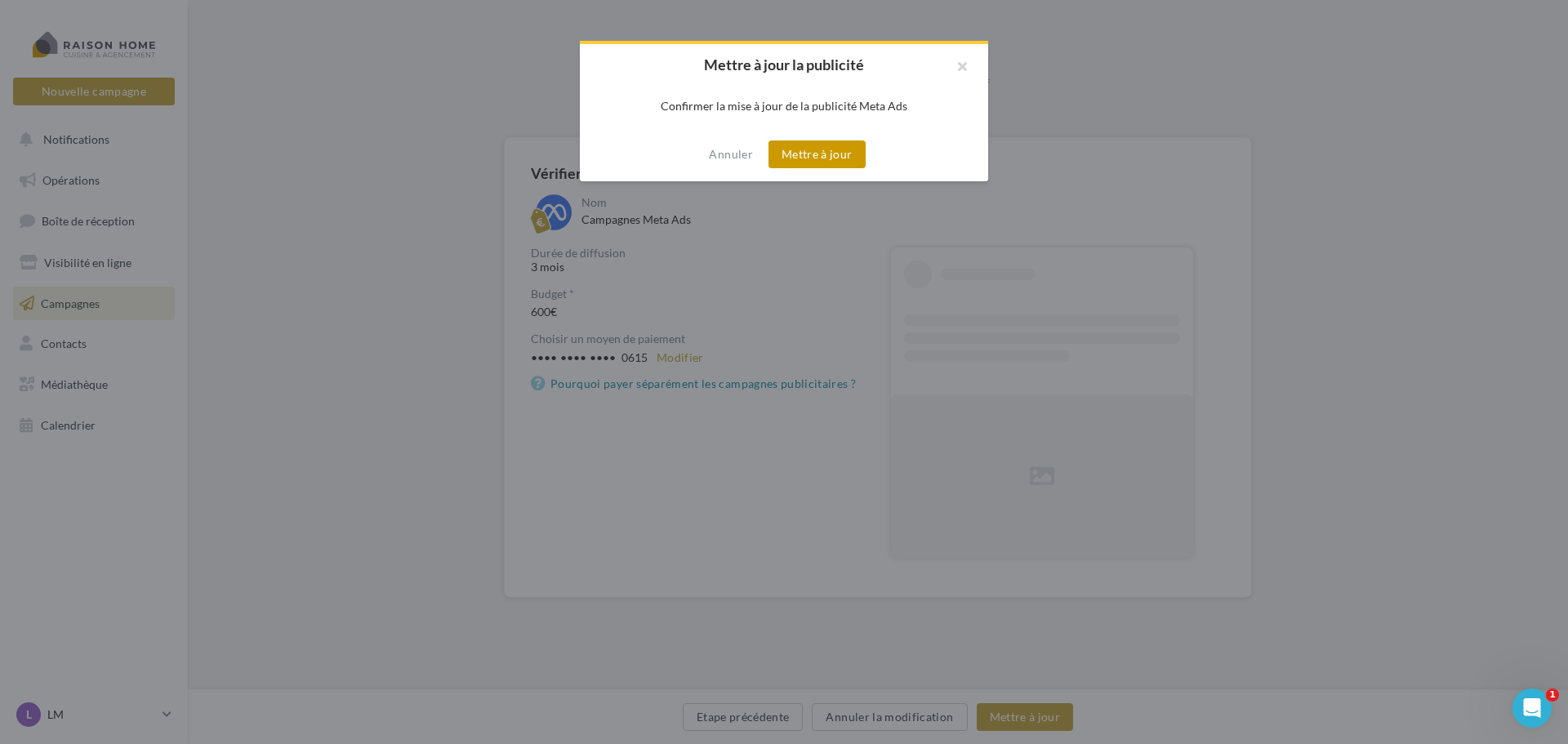
click at [829, 162] on button "Mettre à jour" at bounding box center [816, 154] width 97 height 28
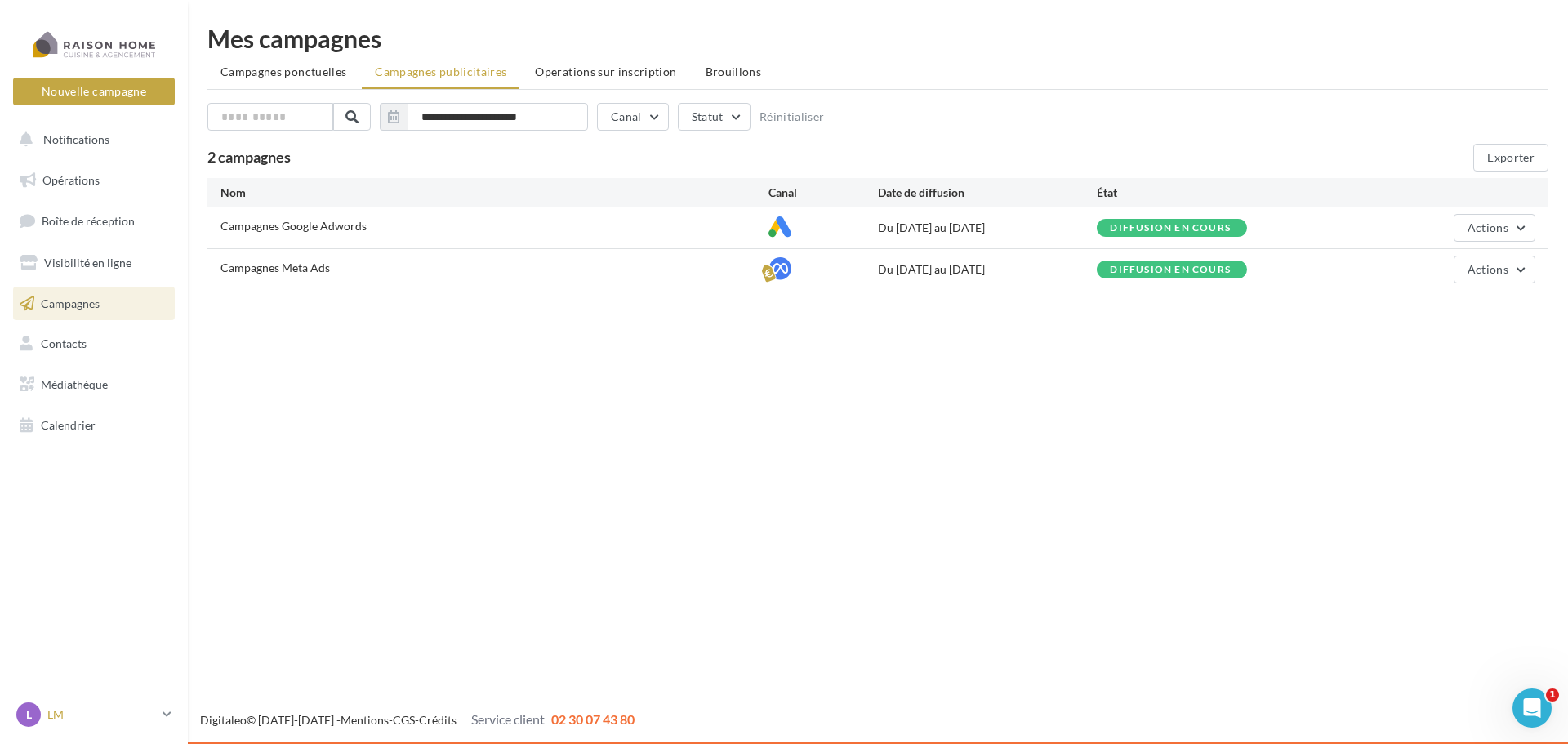
click at [102, 712] on p "LM" at bounding box center [102, 714] width 108 height 16
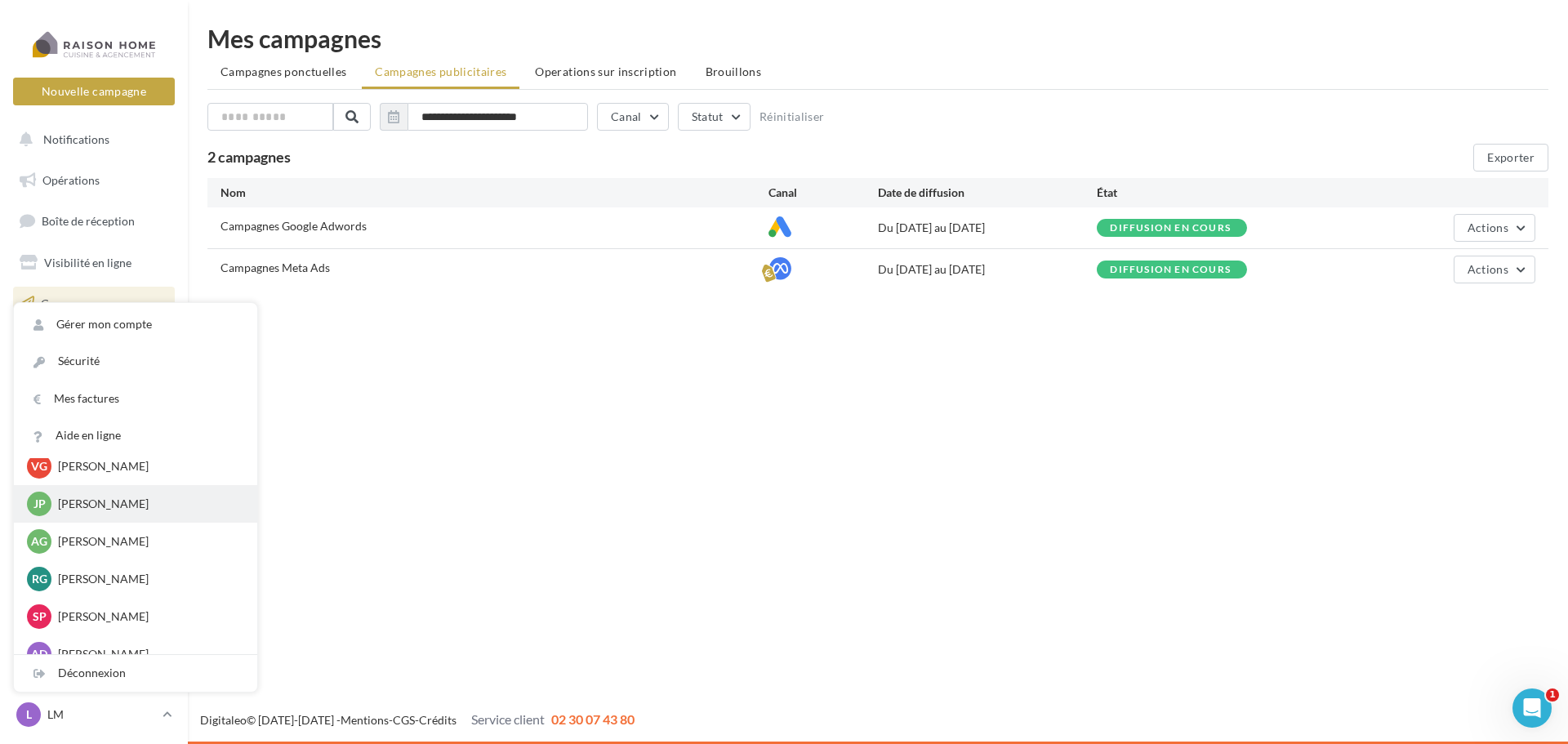
scroll to position [898, 0]
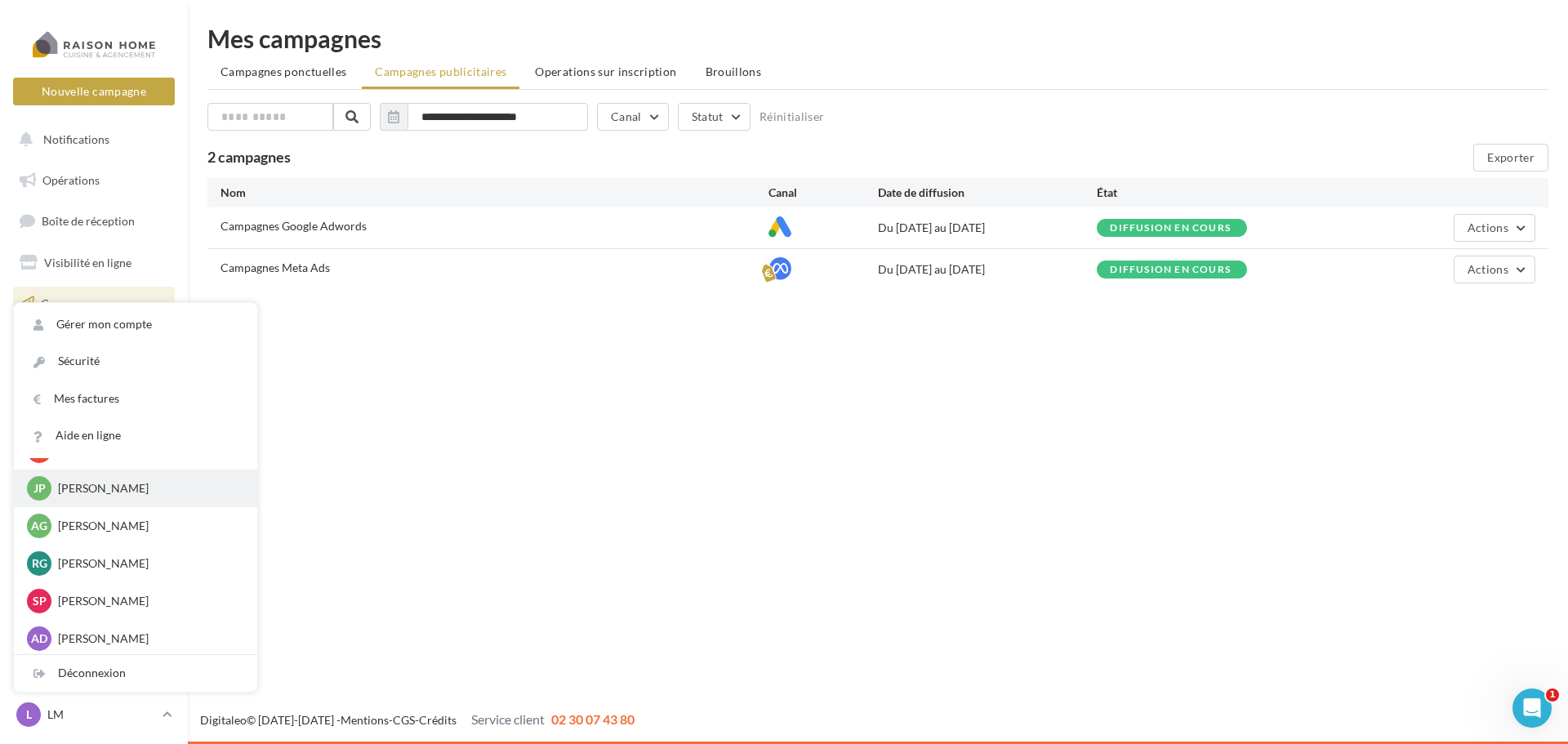
click at [149, 486] on p "Jean-Philippe GAUTREAU" at bounding box center [147, 487] width 180 height 16
